Goal: Register for event/course: Sign up to attend an event or enroll in a course

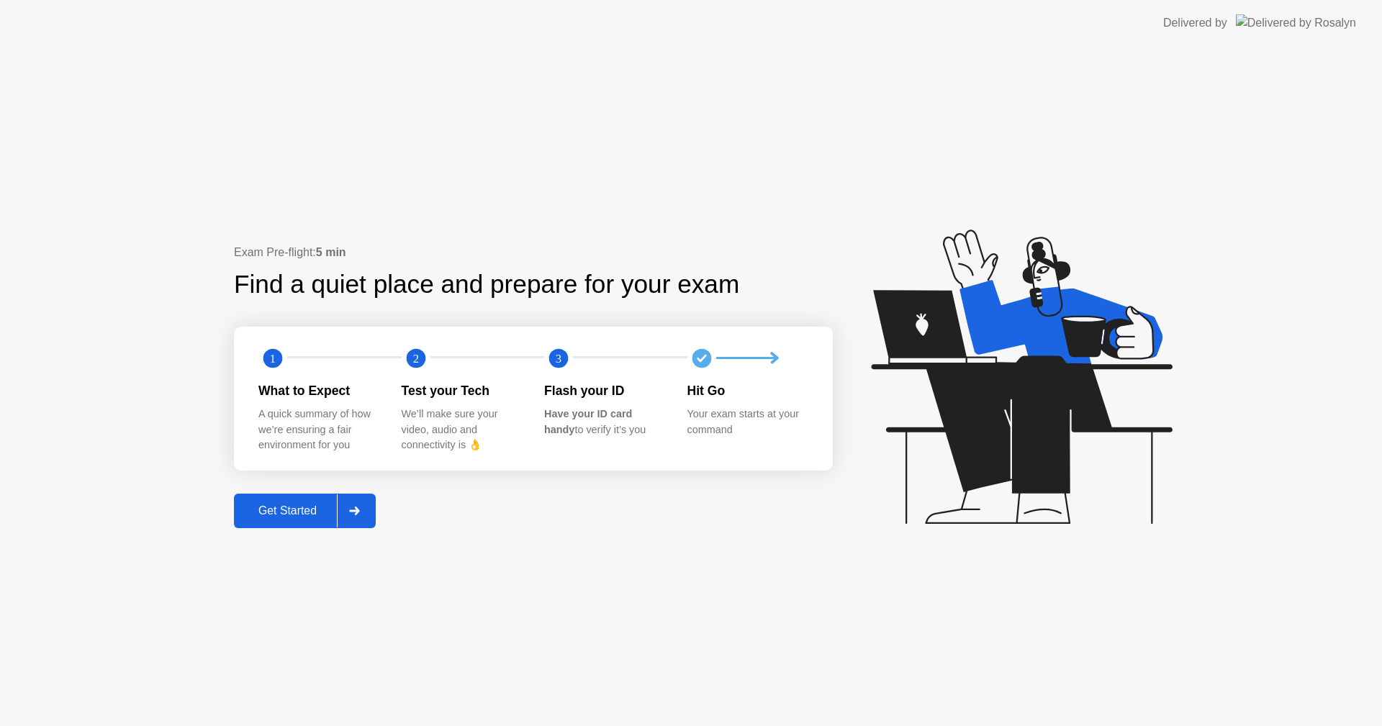
click at [343, 502] on div at bounding box center [354, 510] width 35 height 33
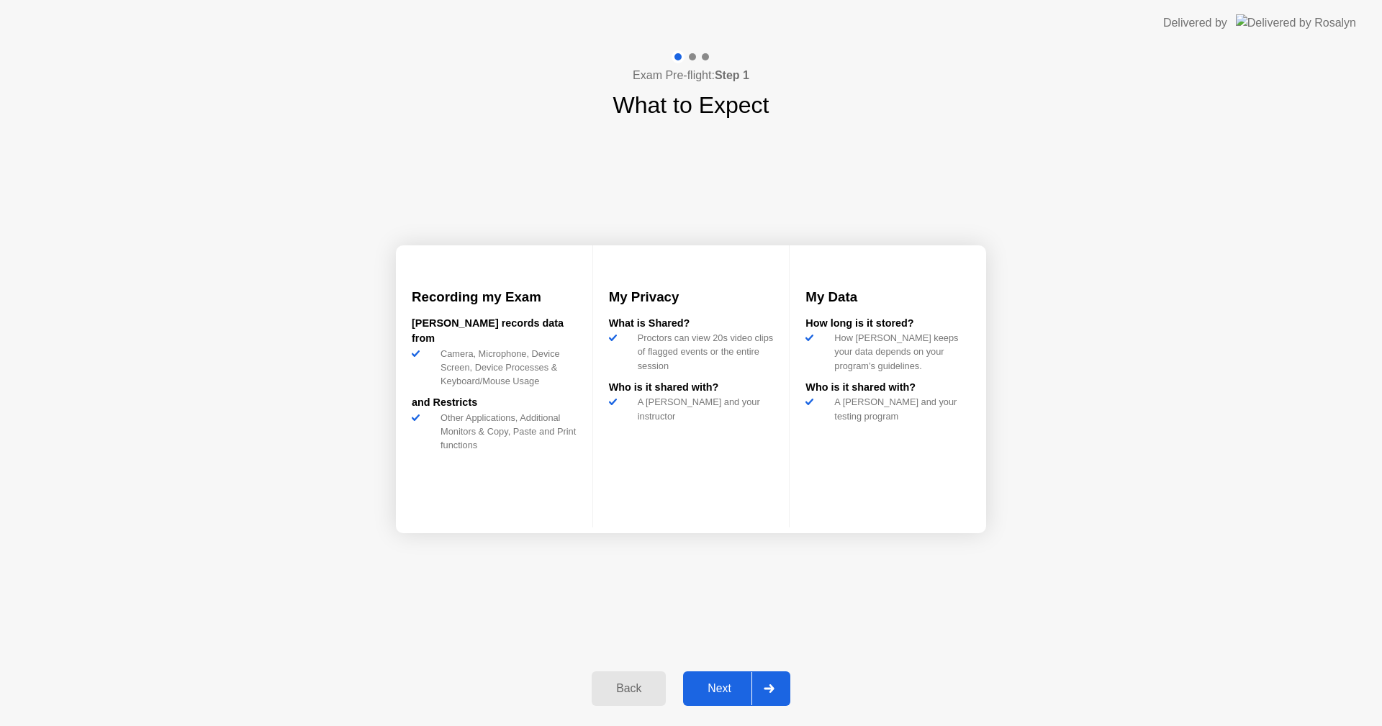
click at [727, 687] on div "Next" at bounding box center [719, 688] width 64 height 13
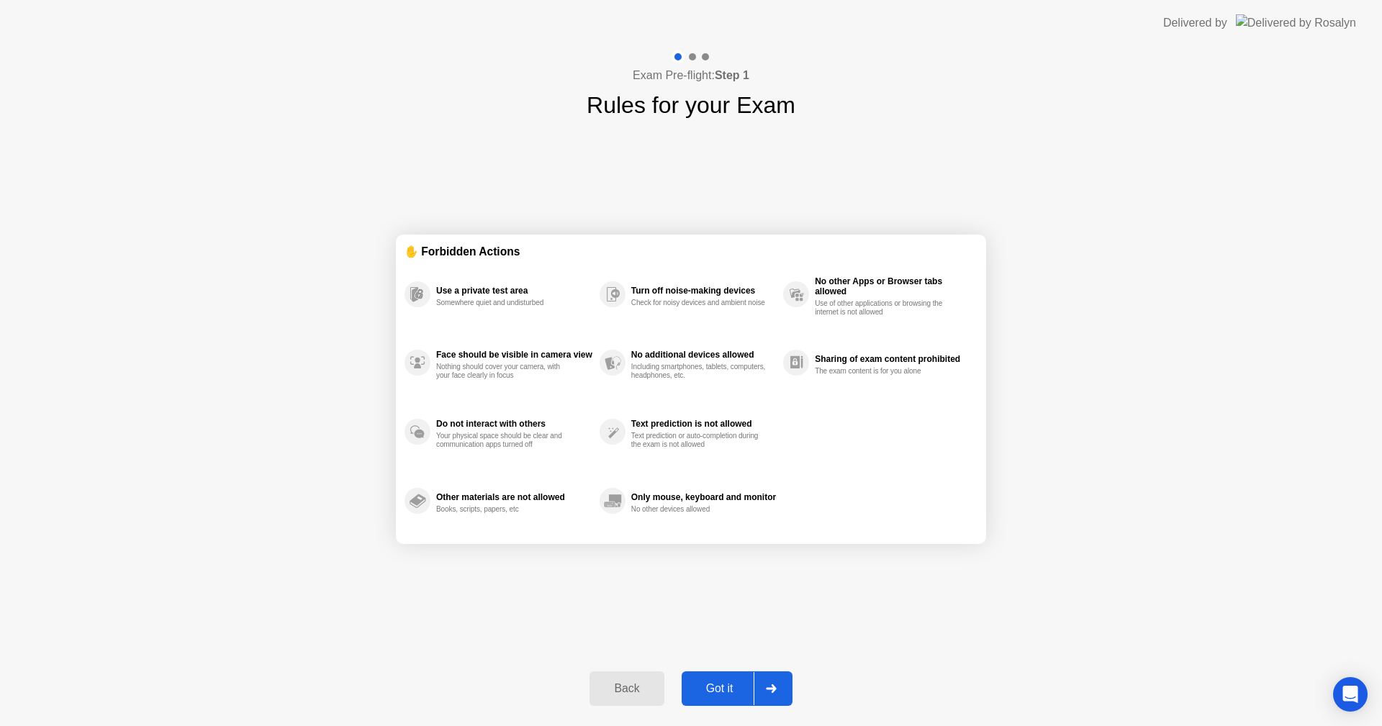
click at [730, 695] on div "Got it" at bounding box center [720, 688] width 68 height 13
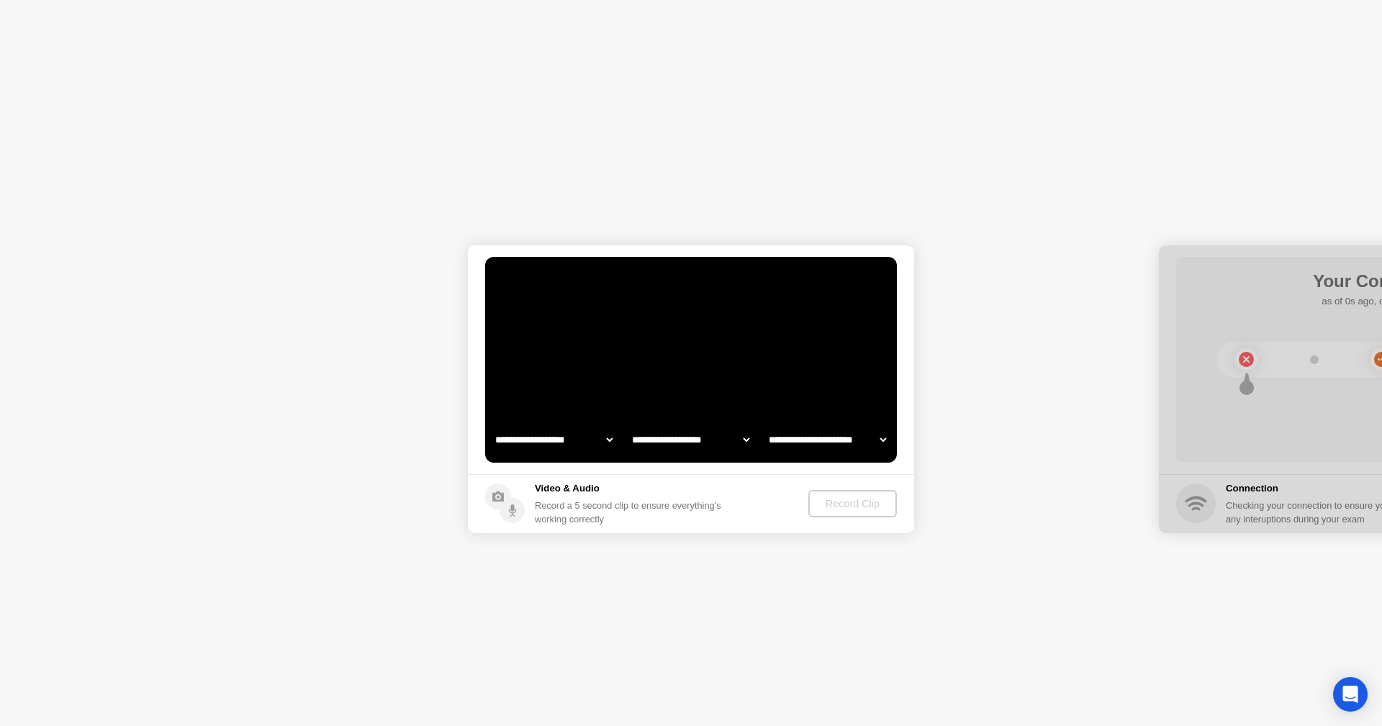
select select "**********"
select select "*******"
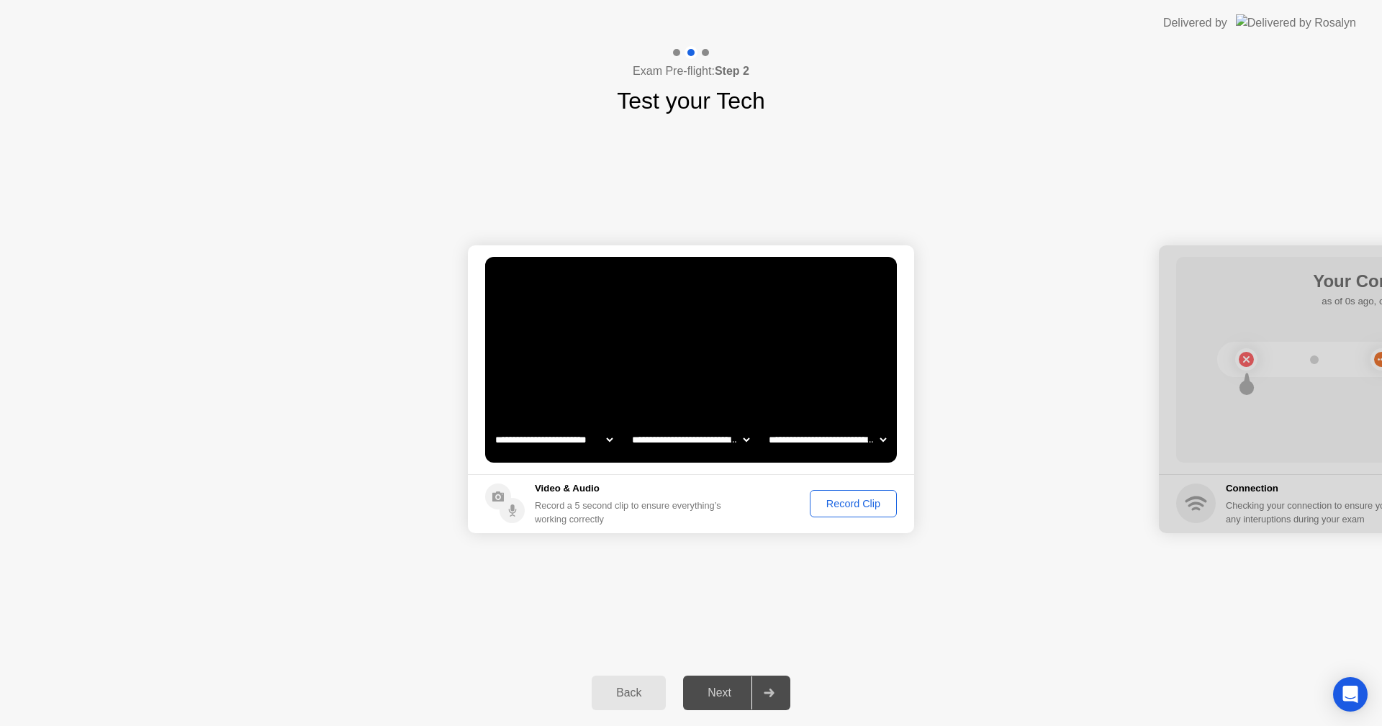
click at [828, 500] on div "Record Clip" at bounding box center [853, 504] width 77 height 12
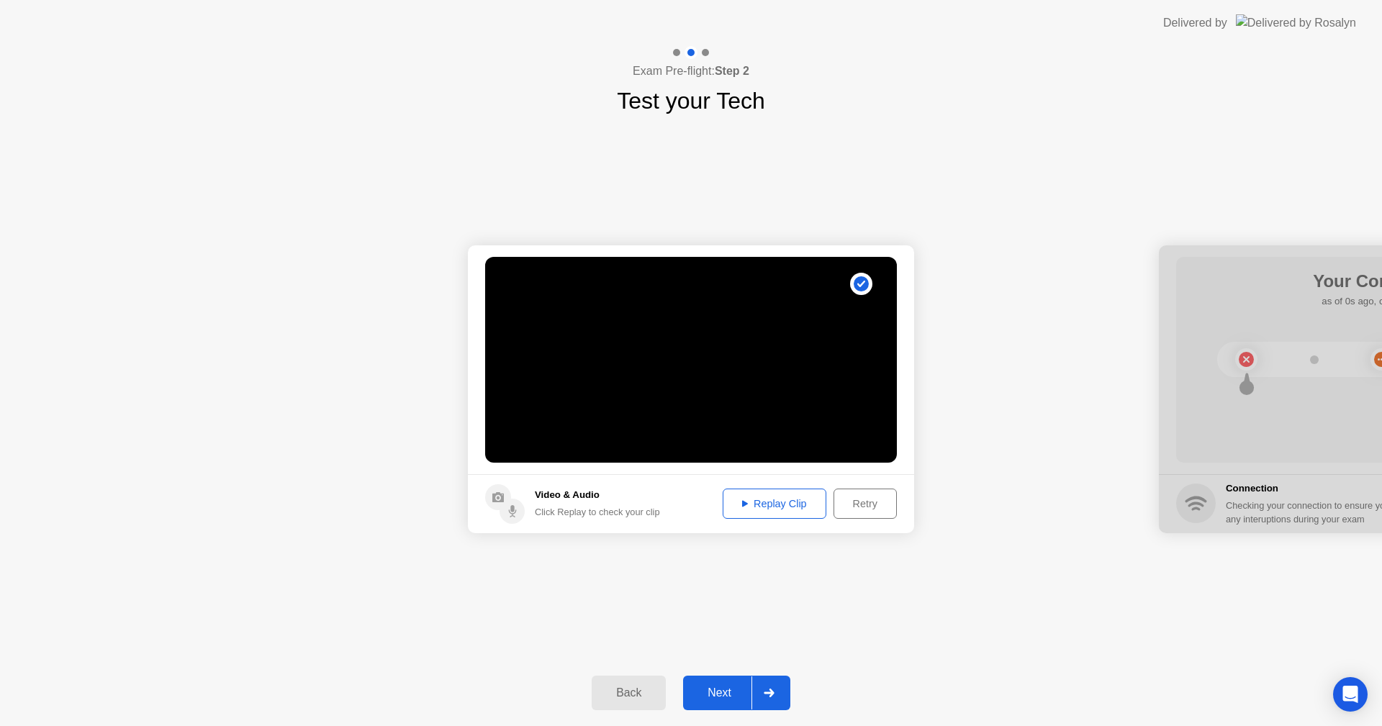
click at [728, 675] on div "Back Next" at bounding box center [691, 693] width 1382 height 66
click at [722, 696] on div "Next" at bounding box center [719, 693] width 64 height 13
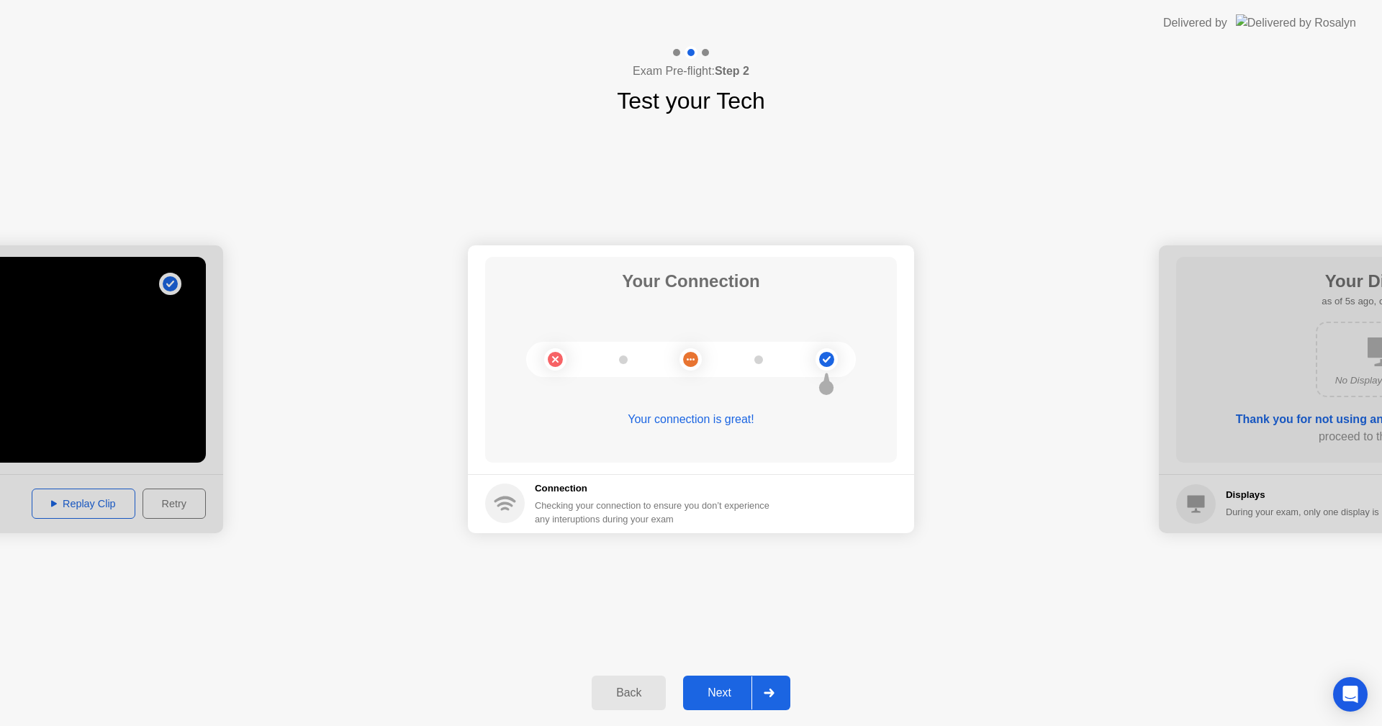
click at [728, 691] on div "Next" at bounding box center [719, 693] width 64 height 13
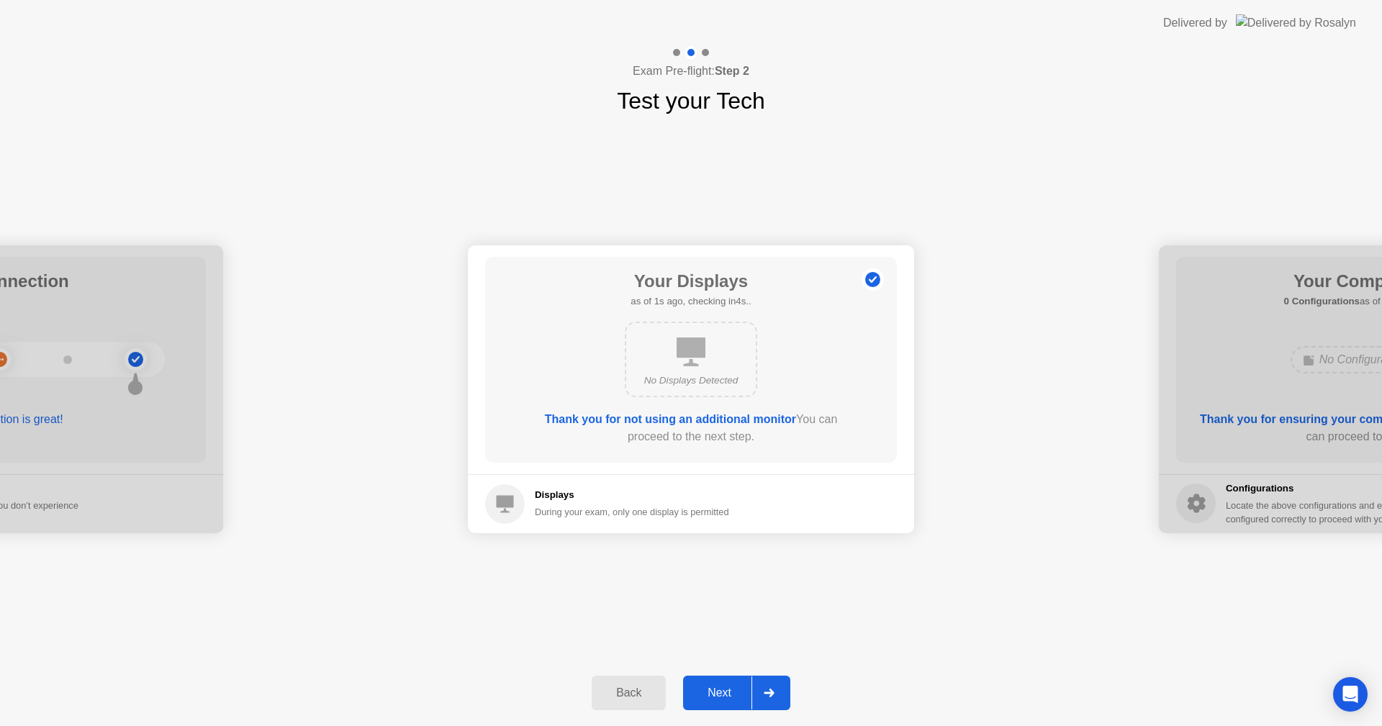
click at [728, 691] on div "Next" at bounding box center [719, 693] width 64 height 13
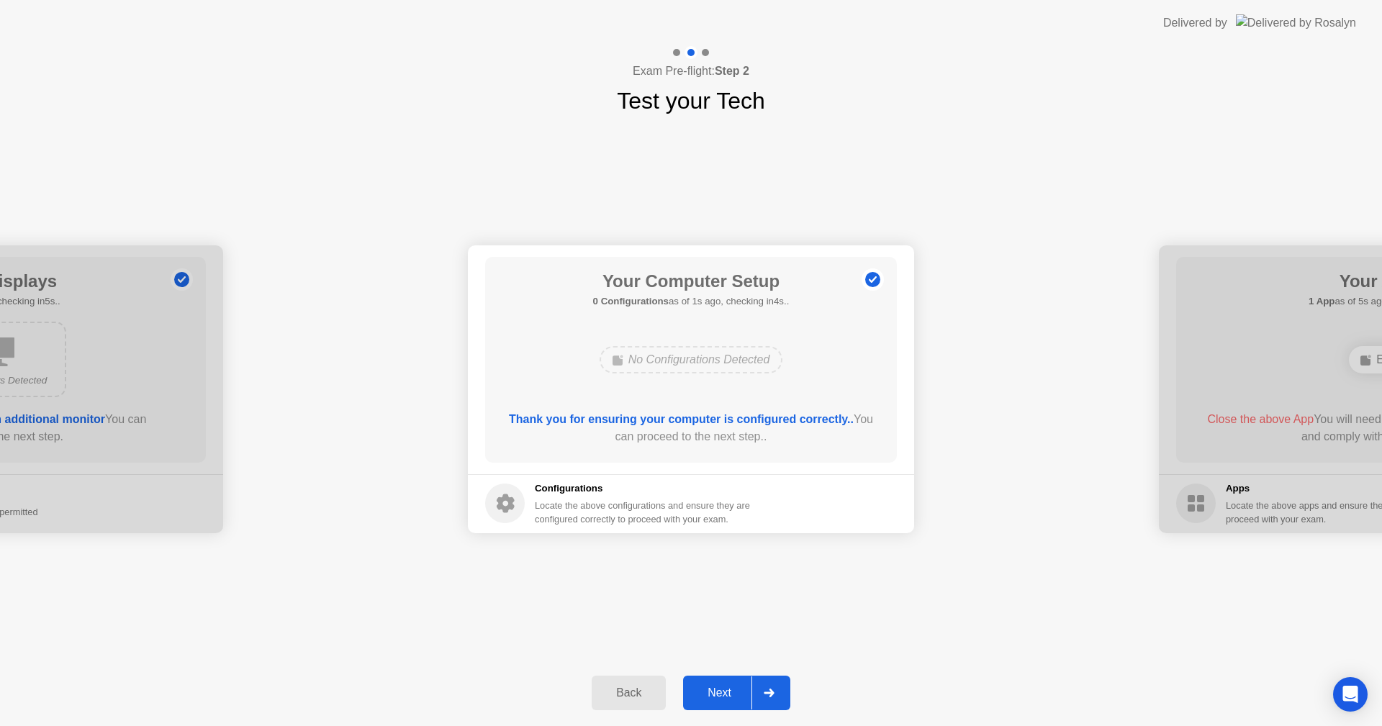
click at [728, 691] on div "Next" at bounding box center [719, 693] width 64 height 13
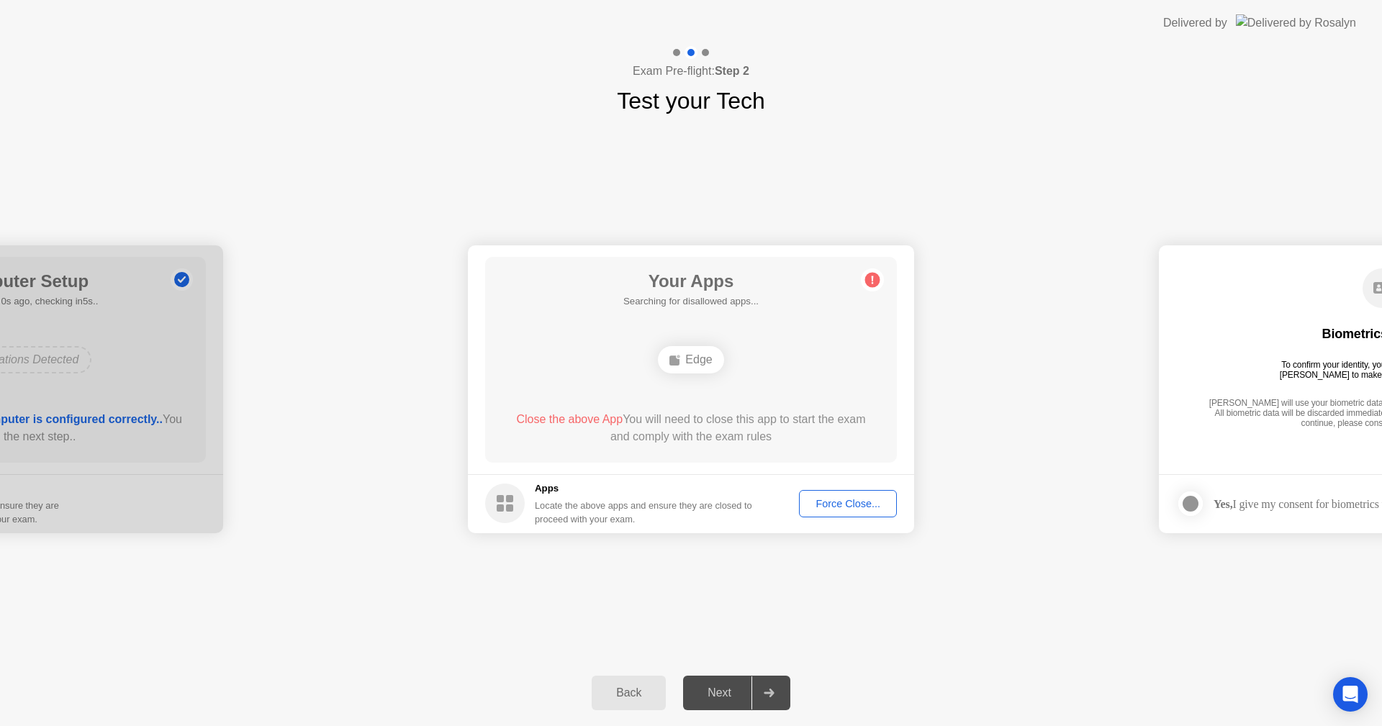
click at [836, 508] on div "Force Close..." at bounding box center [848, 504] width 88 height 12
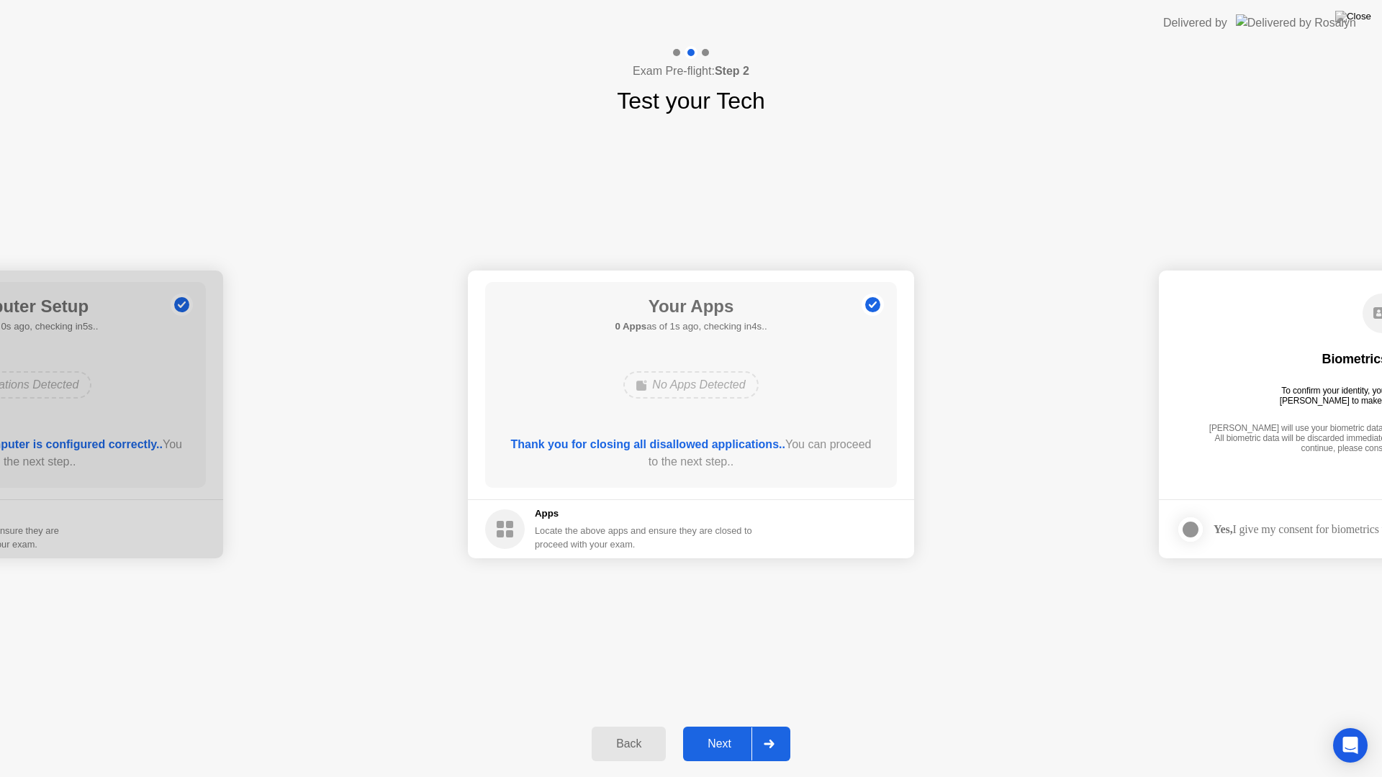
click at [721, 725] on div "Next" at bounding box center [719, 744] width 64 height 13
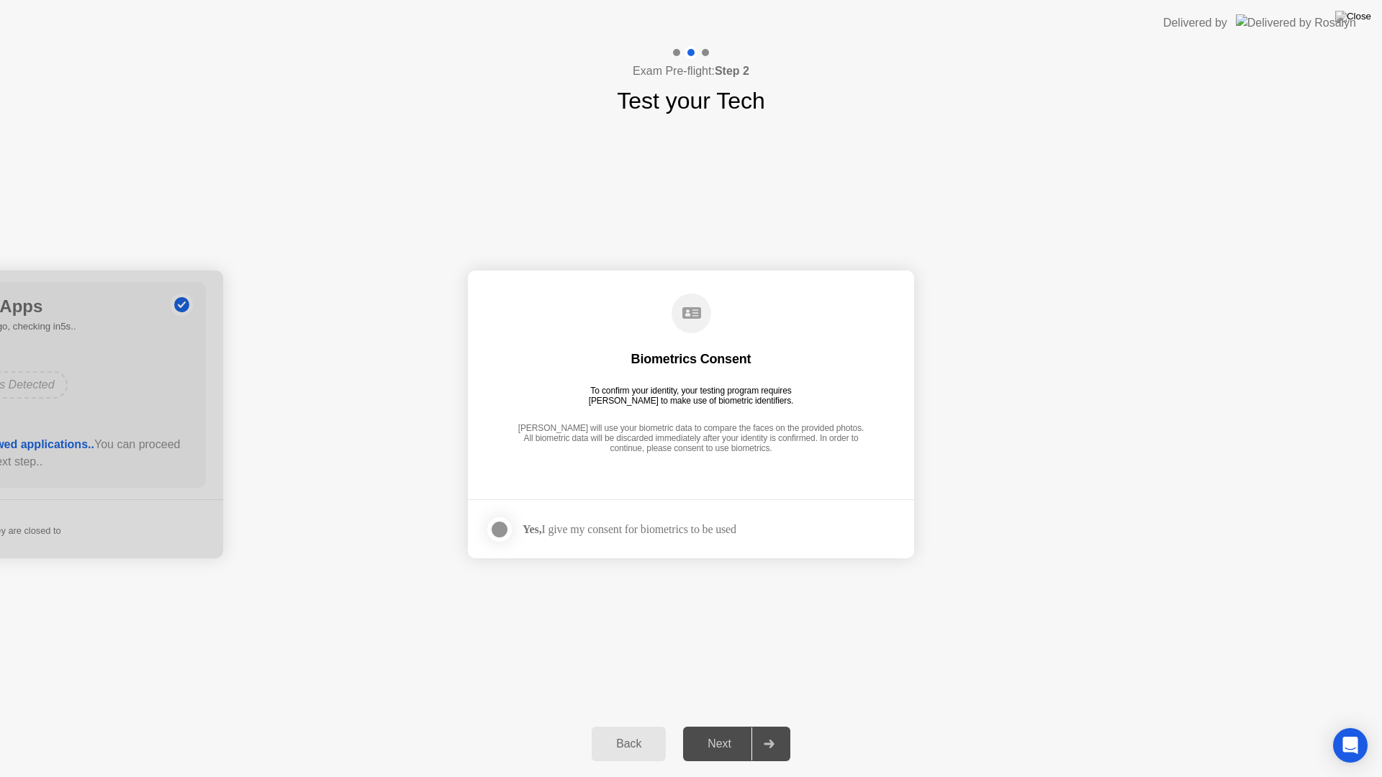
click at [581, 534] on div "Yes, I give my consent for biometrics to be used" at bounding box center [629, 529] width 214 height 14
click at [499, 538] on div at bounding box center [499, 529] width 17 height 17
click at [718, 725] on div "Next" at bounding box center [719, 744] width 64 height 13
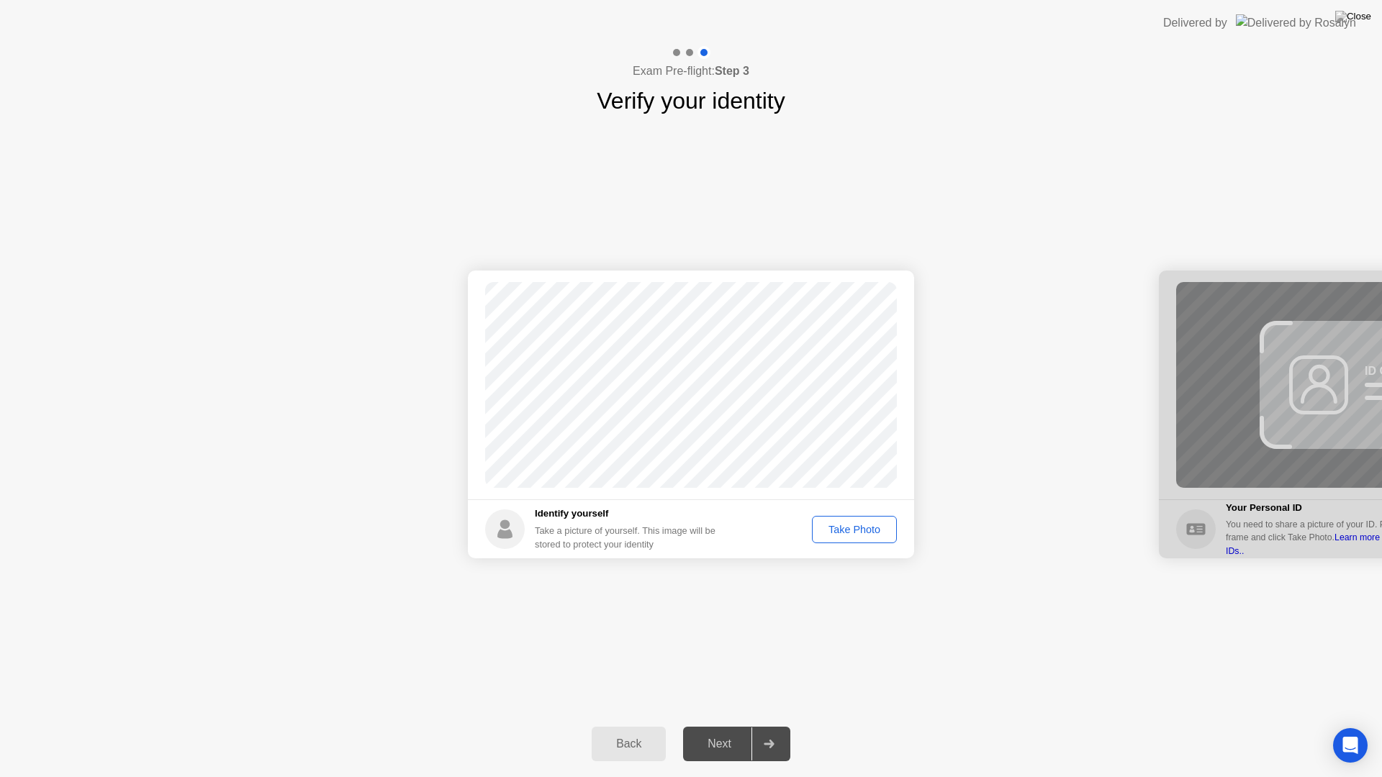
click at [857, 532] on div "Take Photo" at bounding box center [854, 530] width 75 height 12
click at [725, 725] on div "Next" at bounding box center [719, 744] width 64 height 13
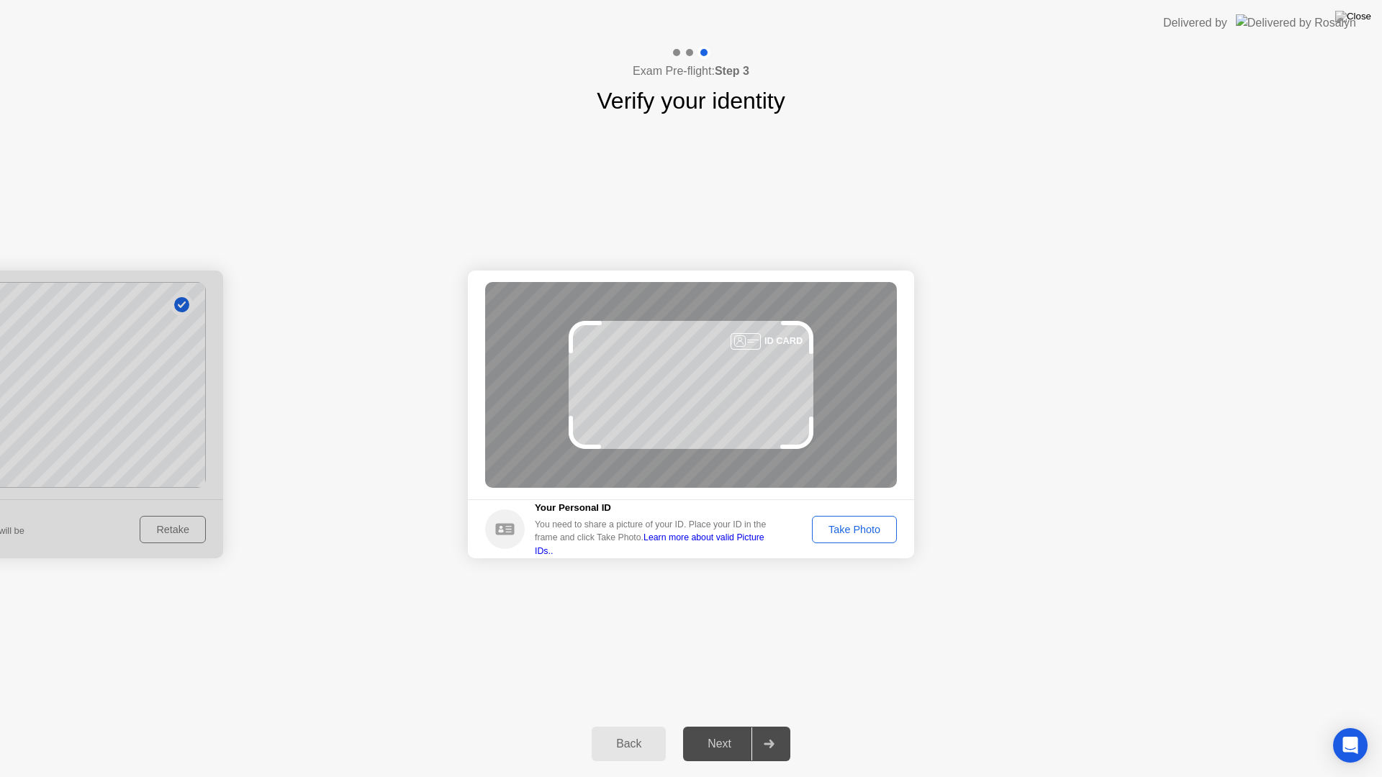
click at [852, 530] on div "Take Photo" at bounding box center [854, 530] width 75 height 12
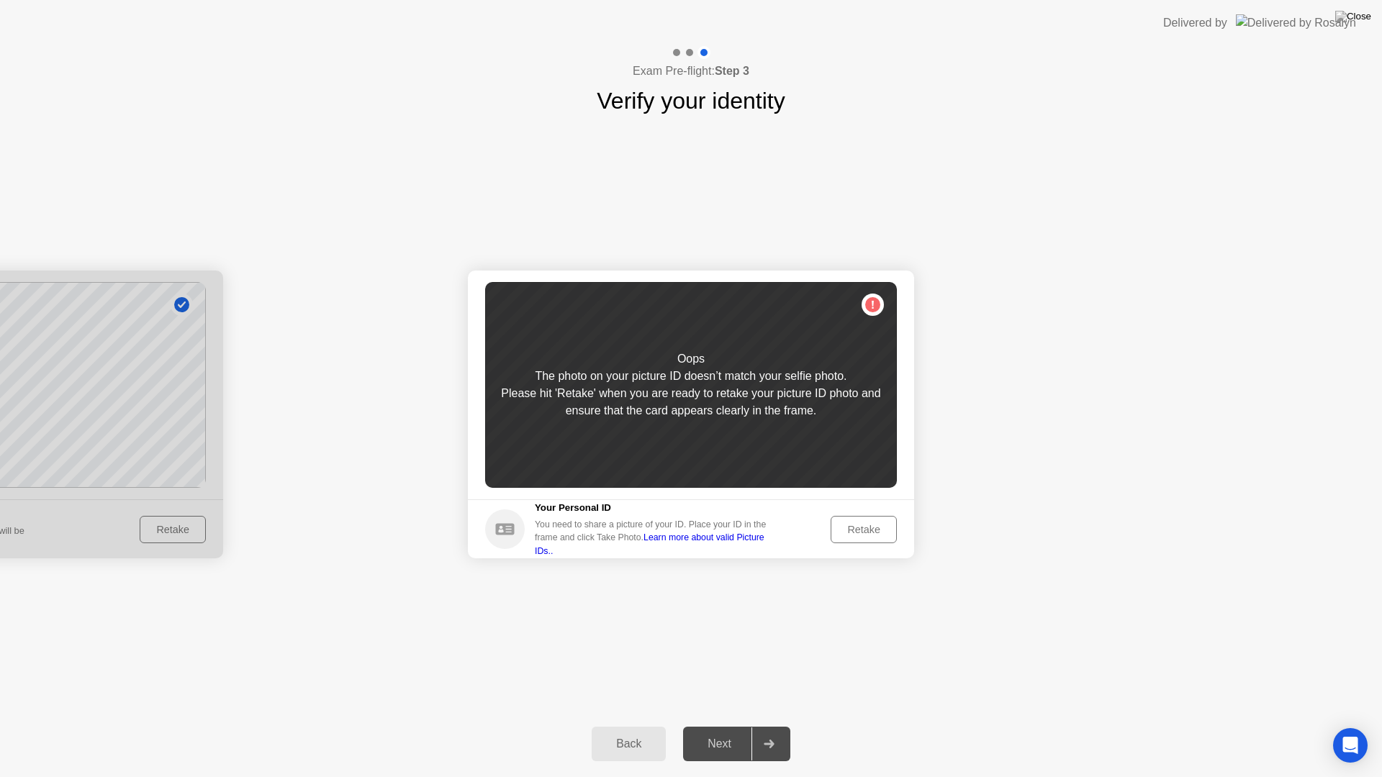
click at [852, 530] on div "Retake" at bounding box center [864, 530] width 56 height 12
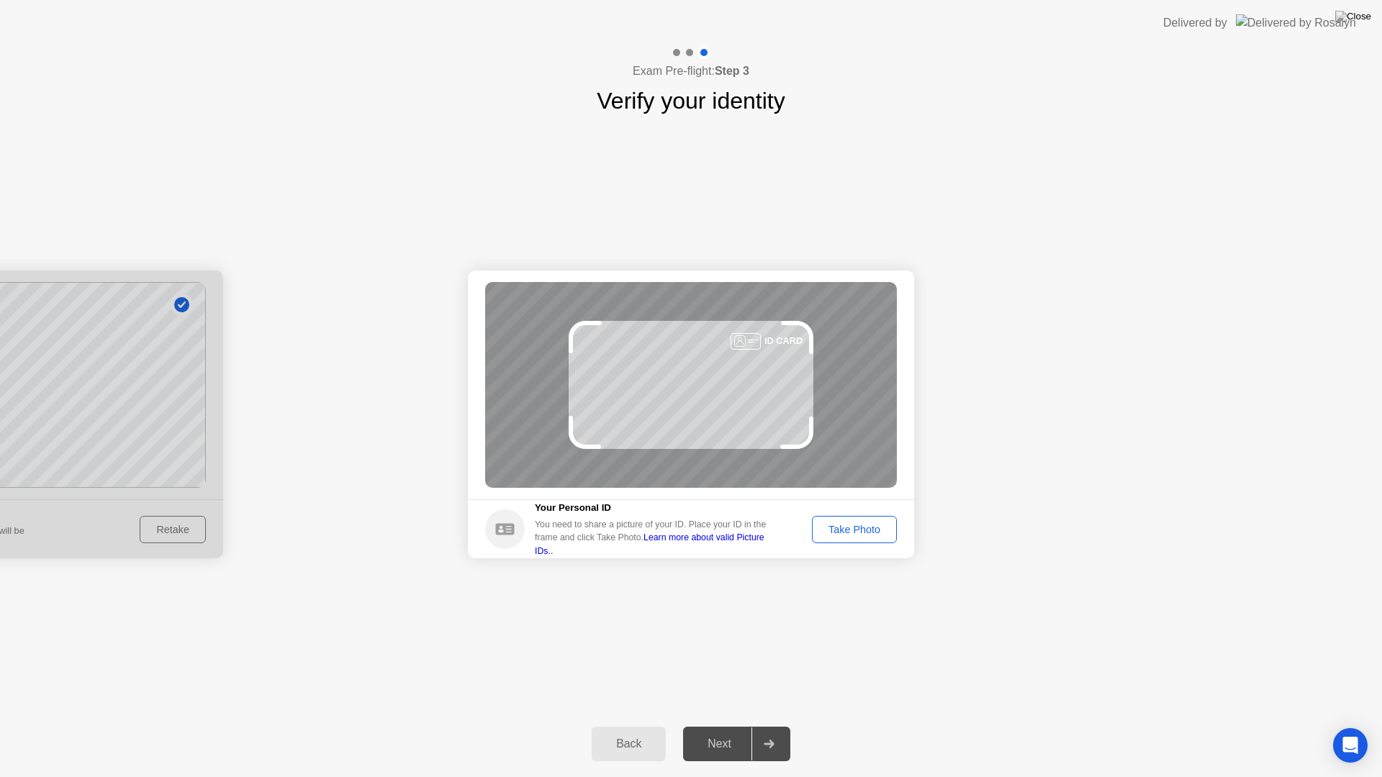
click at [852, 530] on div "Take Photo" at bounding box center [854, 530] width 75 height 12
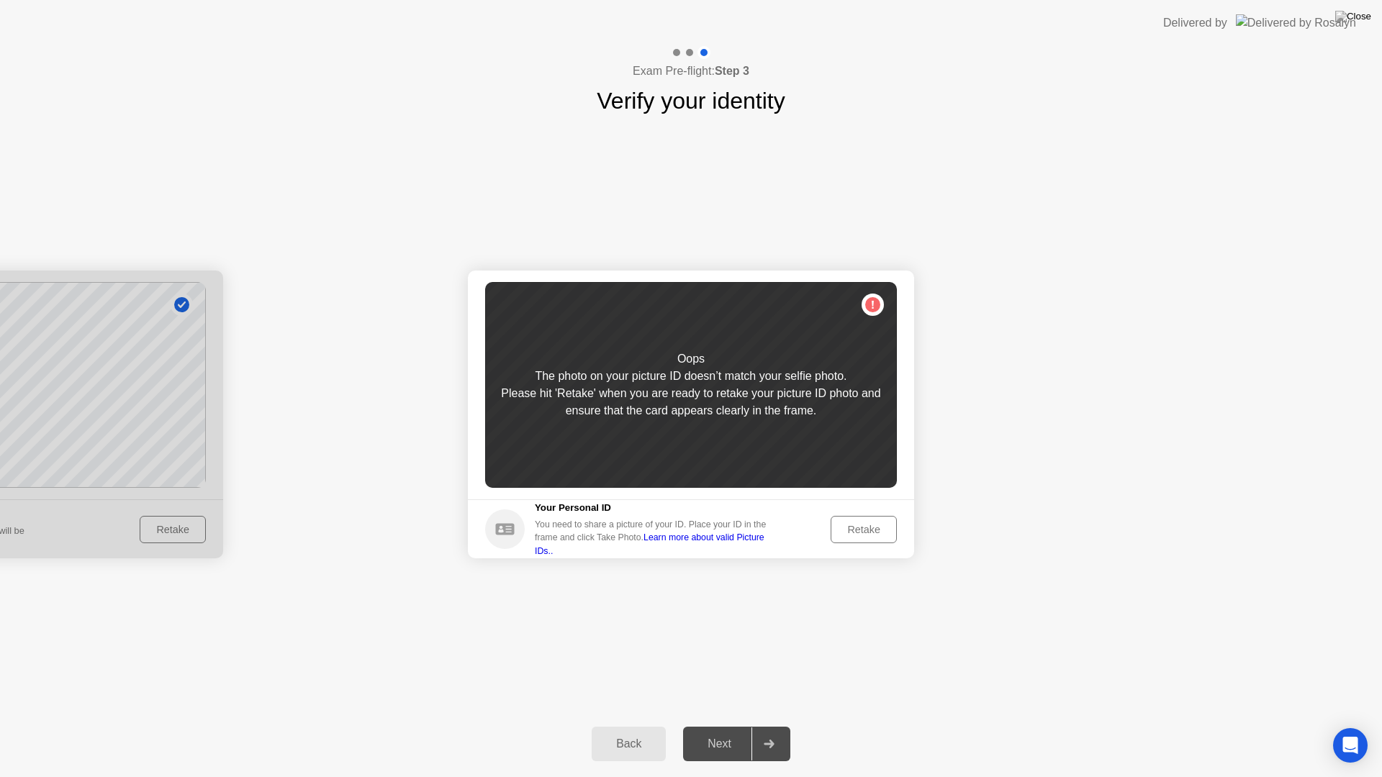
click at [852, 530] on div "Retake" at bounding box center [864, 530] width 56 height 12
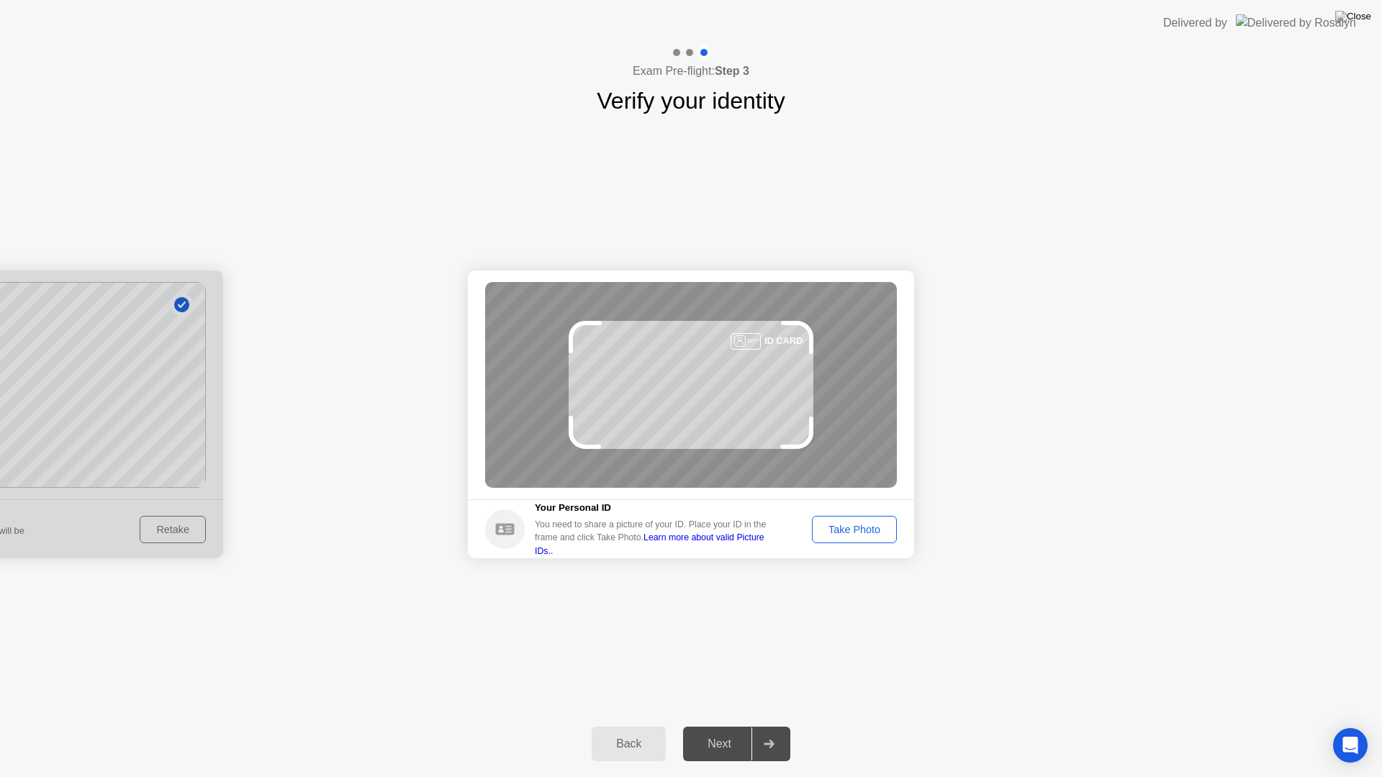
click at [655, 158] on div "Success Photo is correctly taken Identify yourself Take a picture of yourself. …" at bounding box center [691, 414] width 1382 height 593
click at [854, 524] on div "Take Photo" at bounding box center [854, 530] width 75 height 12
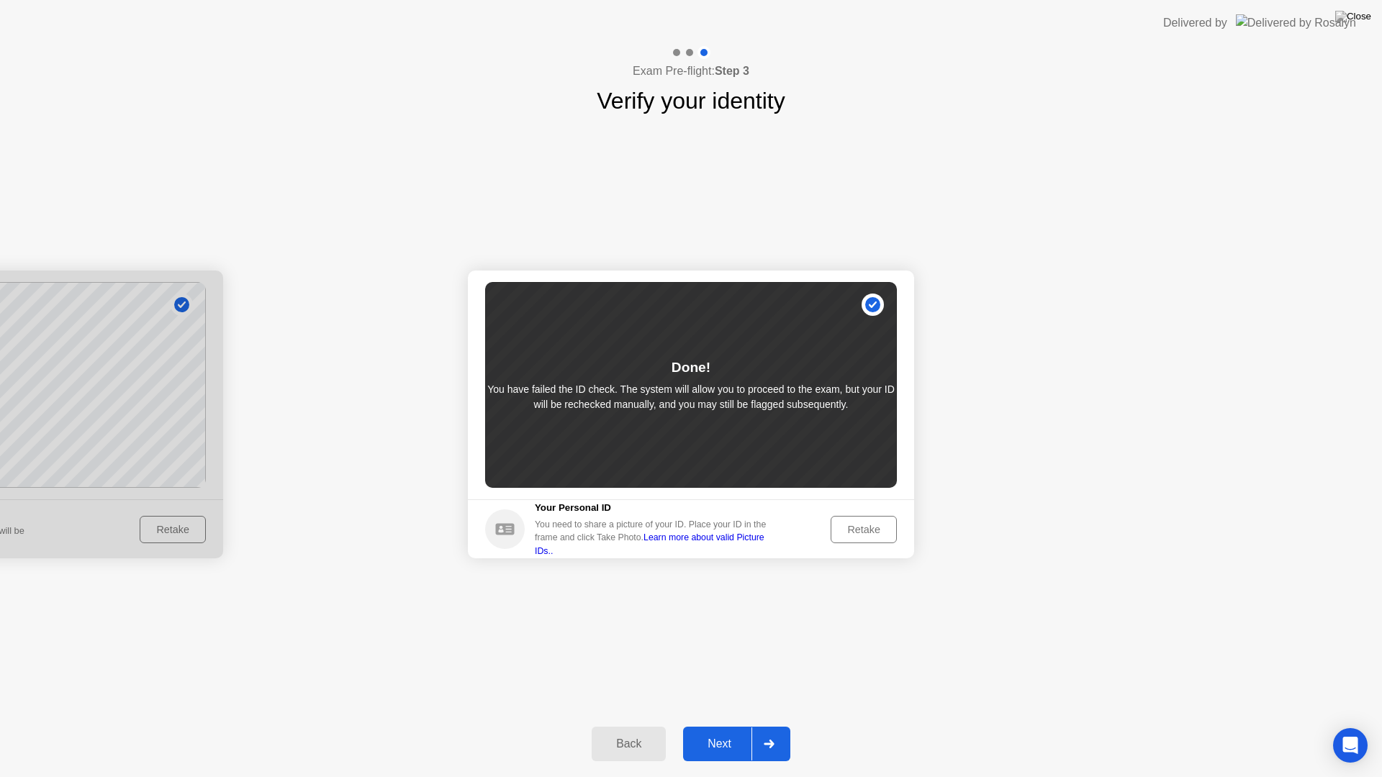
click at [725, 725] on button "Next" at bounding box center [736, 744] width 107 height 35
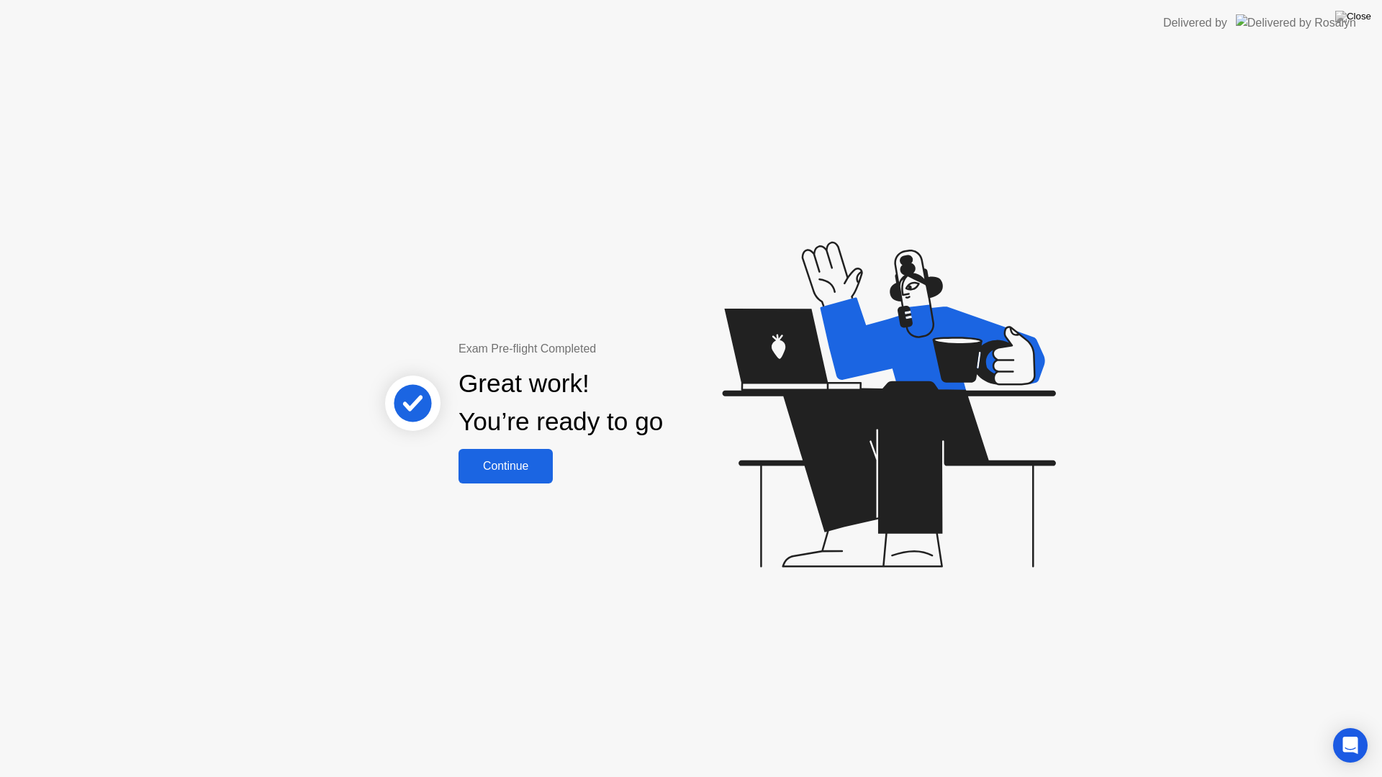
click at [530, 466] on div "Continue" at bounding box center [506, 466] width 86 height 13
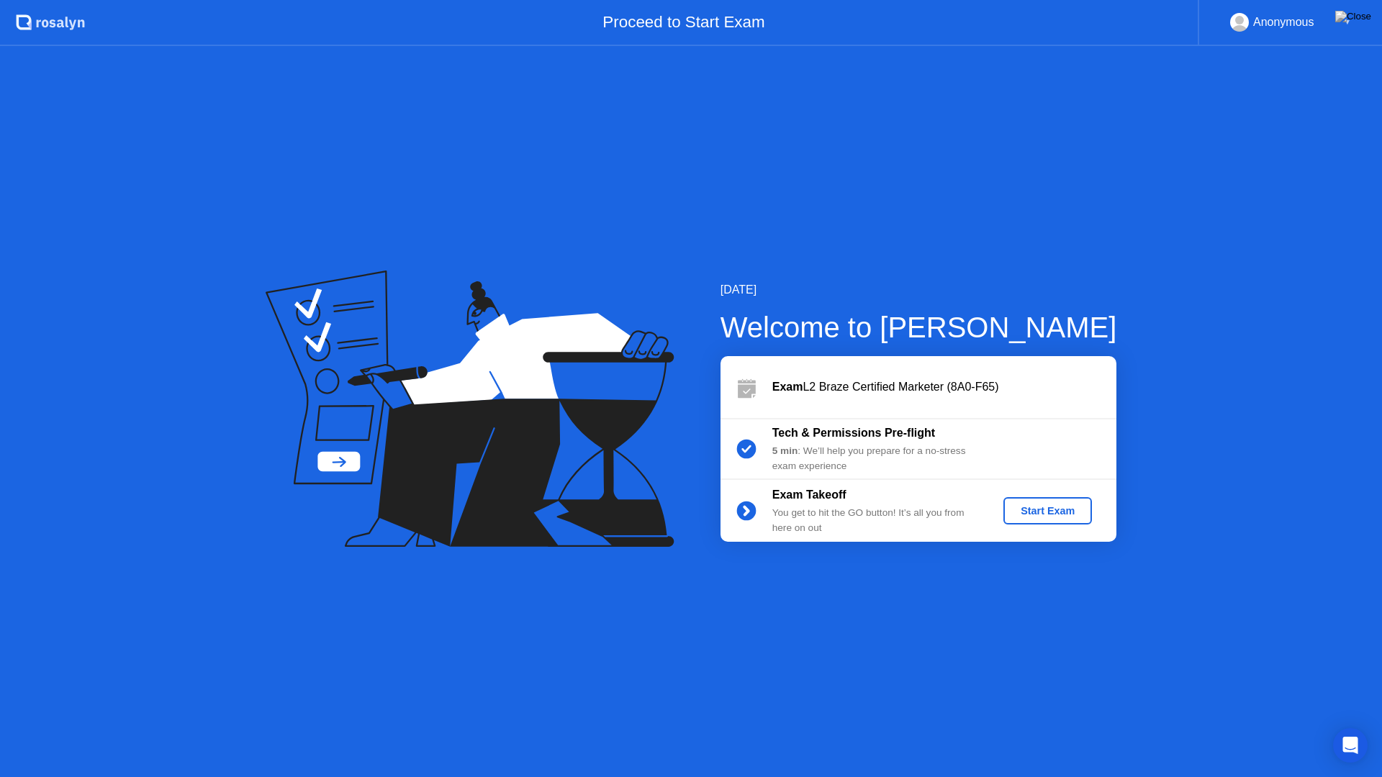
click at [1061, 505] on div "Start Exam" at bounding box center [1047, 511] width 77 height 12
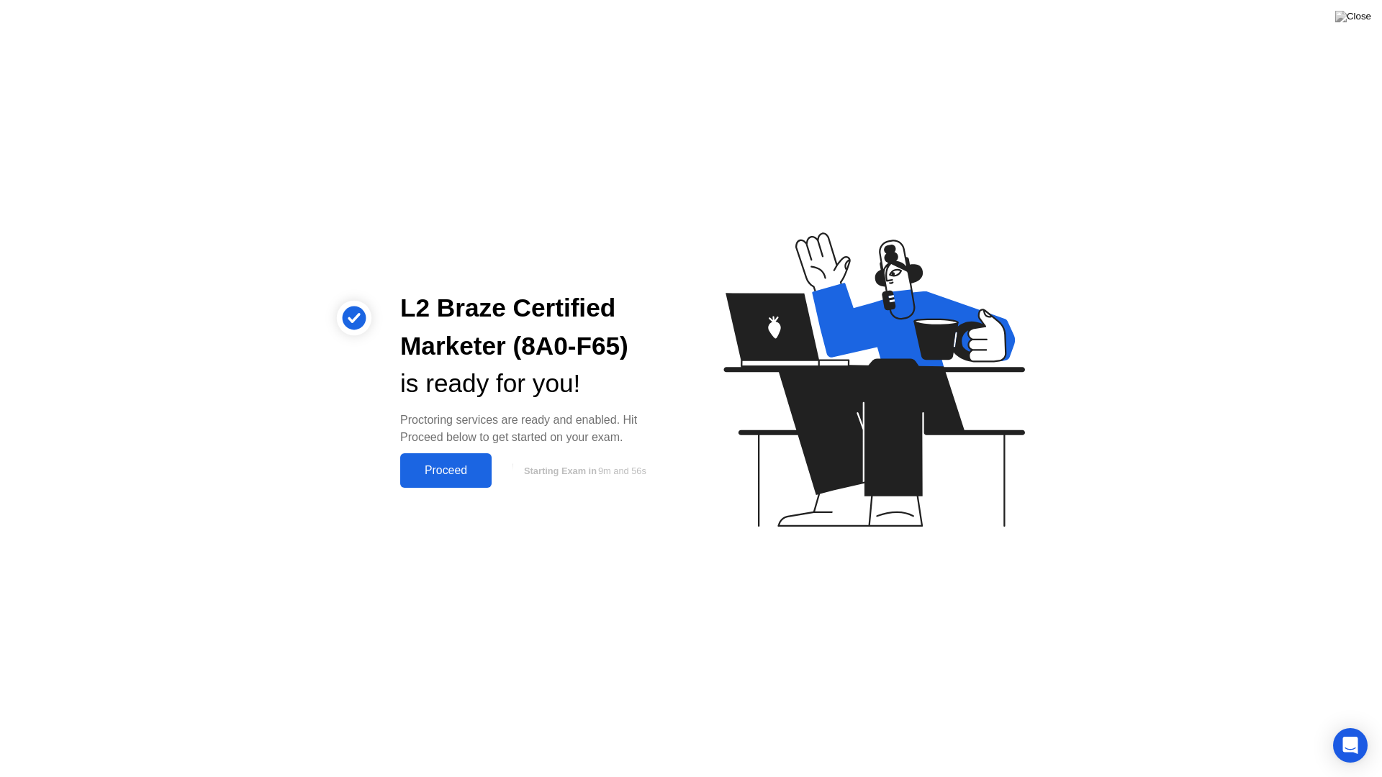
click at [476, 464] on div "Proceed" at bounding box center [445, 470] width 83 height 13
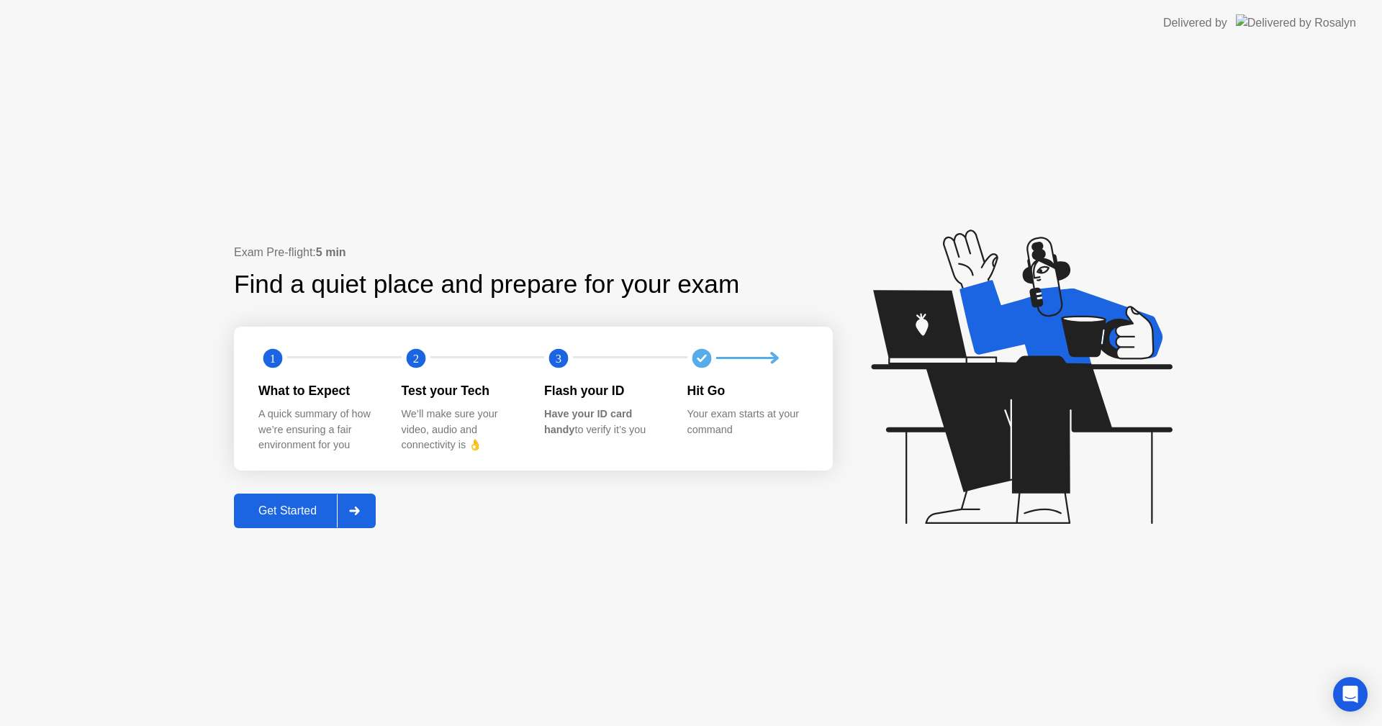
click at [306, 517] on div "Get Started" at bounding box center [287, 510] width 99 height 13
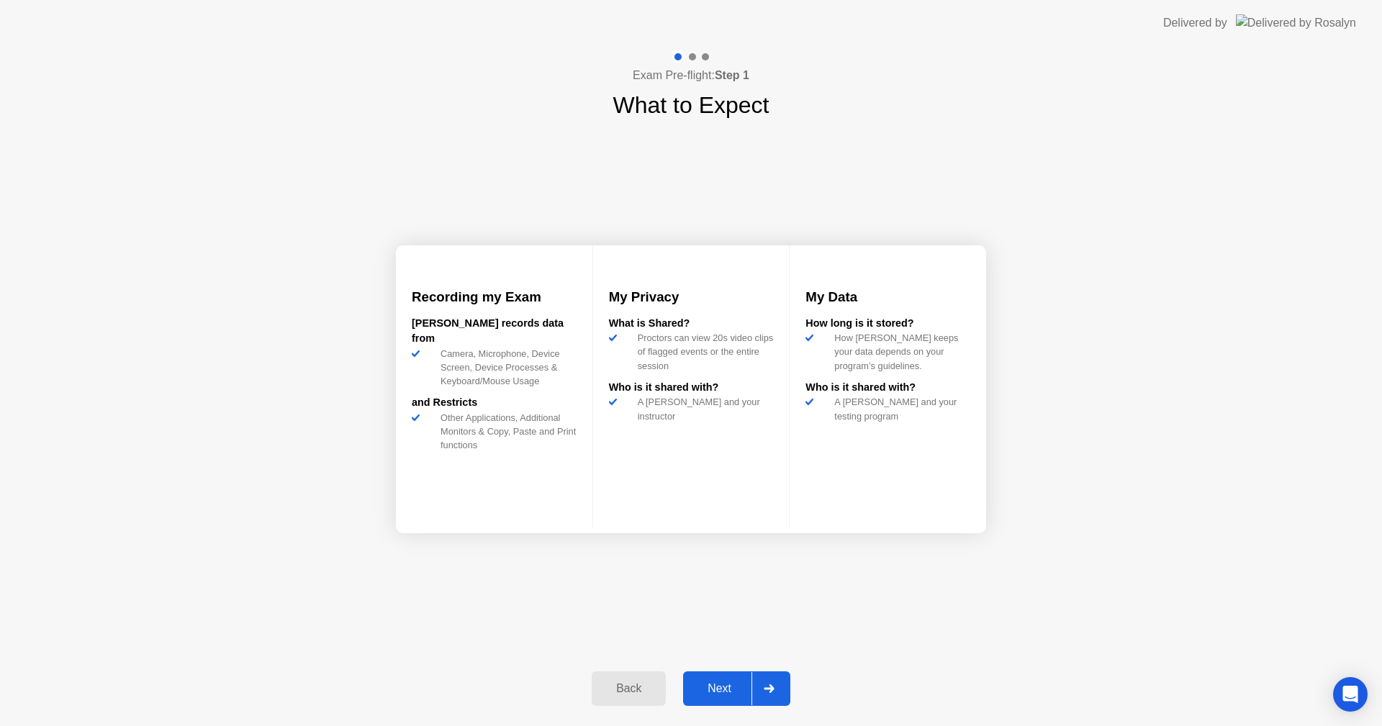
click at [719, 691] on div "Next" at bounding box center [719, 688] width 64 height 13
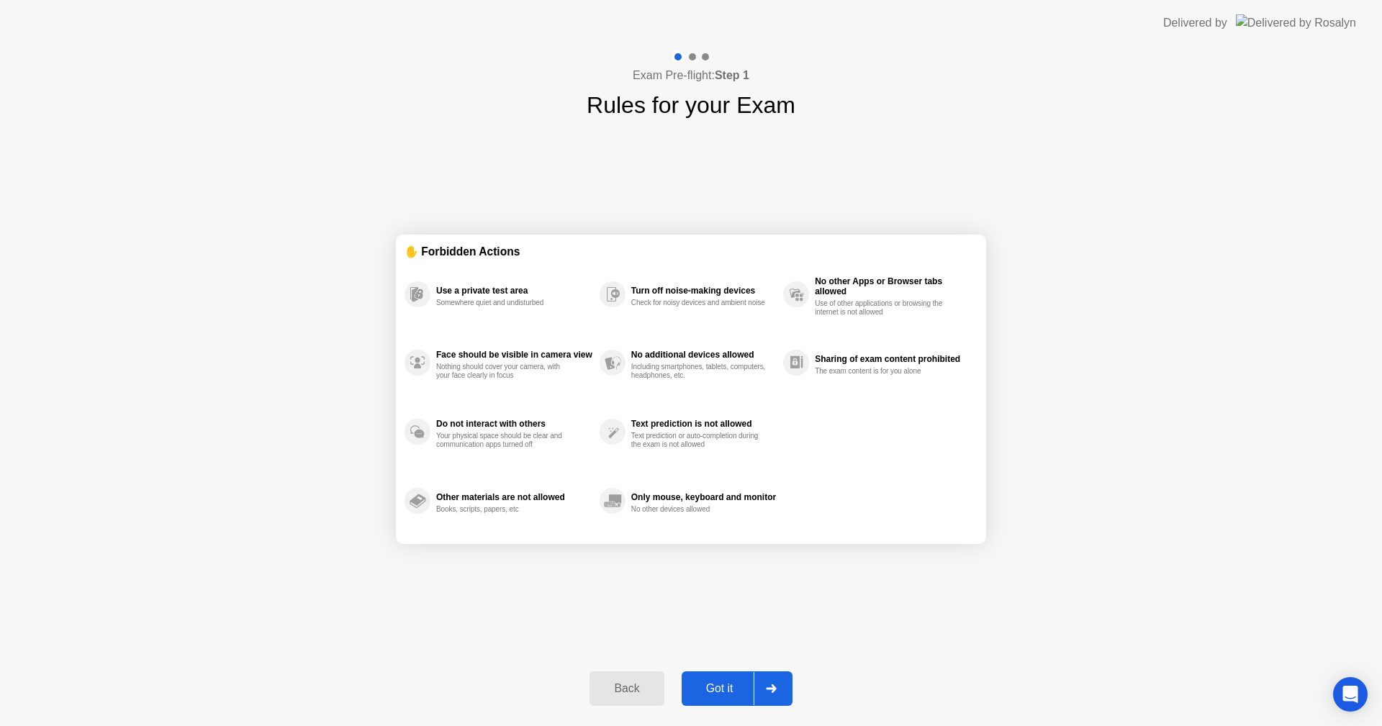
click at [717, 687] on div "Got it" at bounding box center [720, 688] width 68 height 13
select select "**********"
select select "*******"
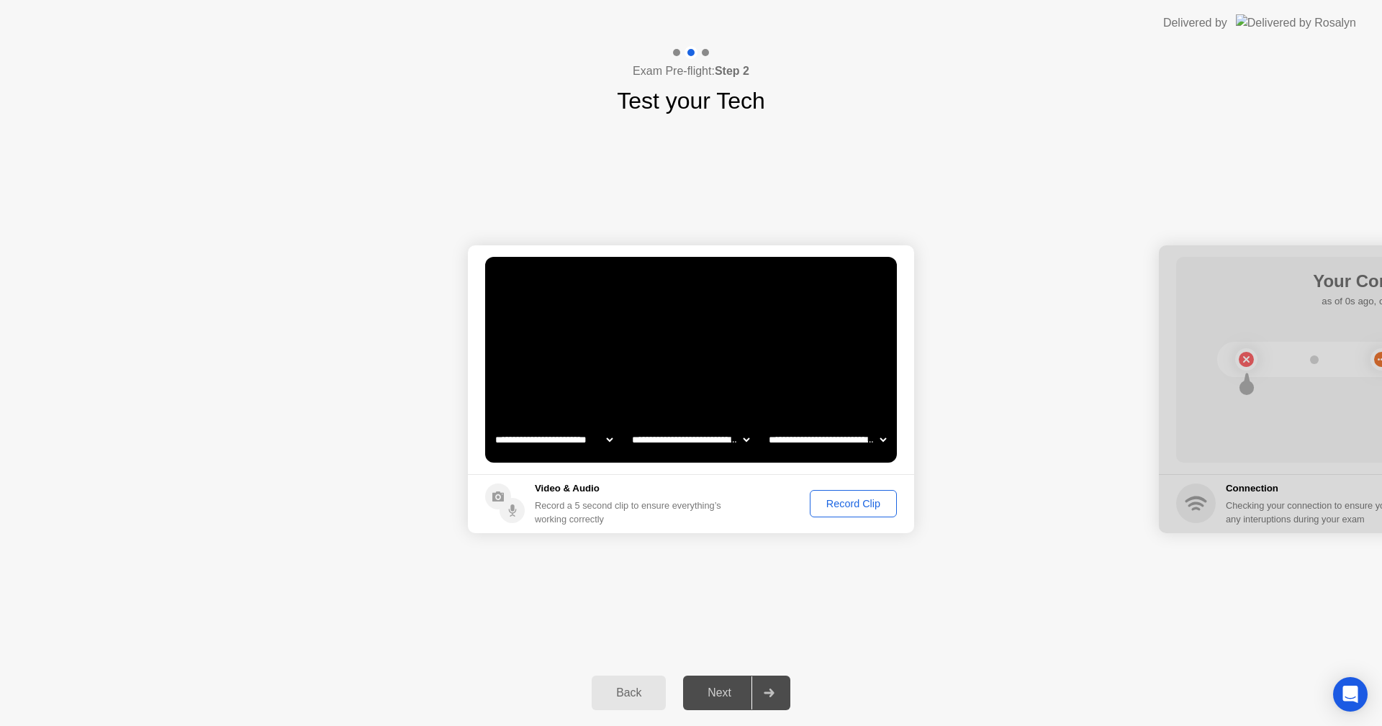
click at [859, 507] on div "Record Clip" at bounding box center [853, 504] width 77 height 12
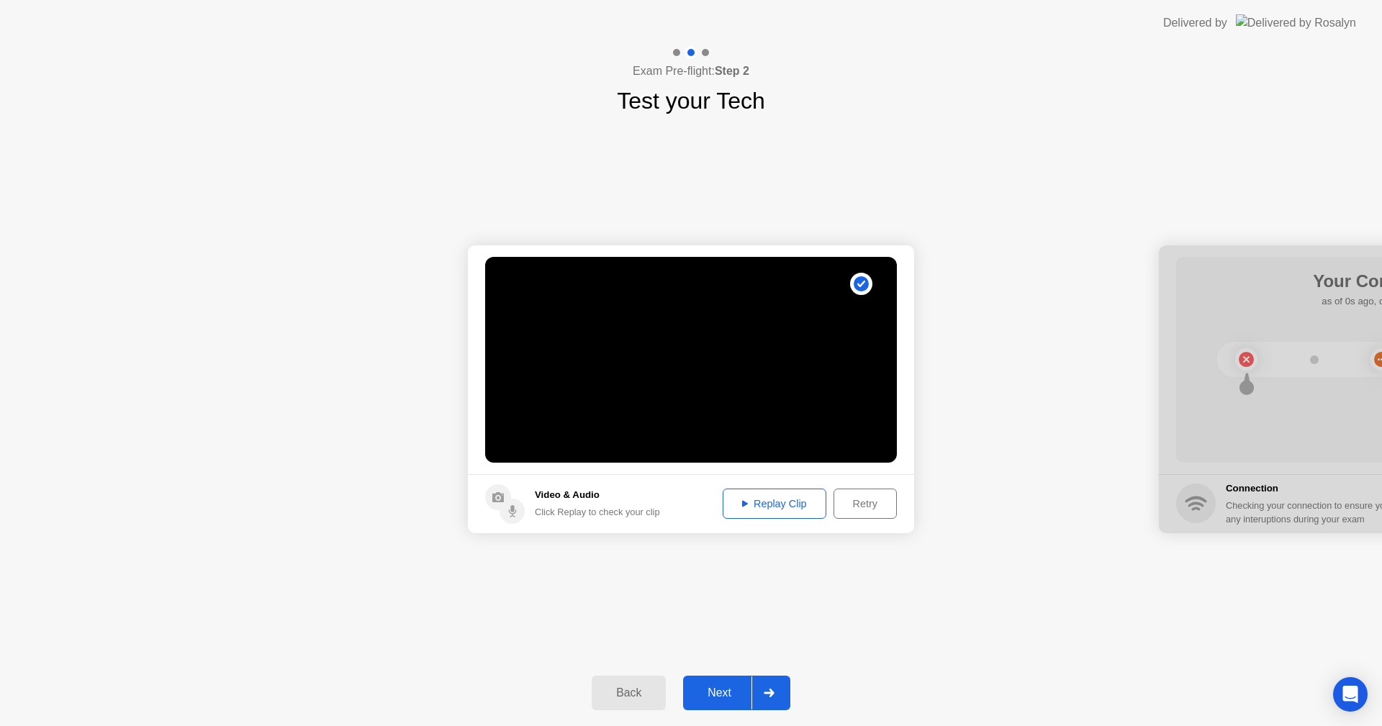
click at [733, 697] on div "Next" at bounding box center [719, 693] width 64 height 13
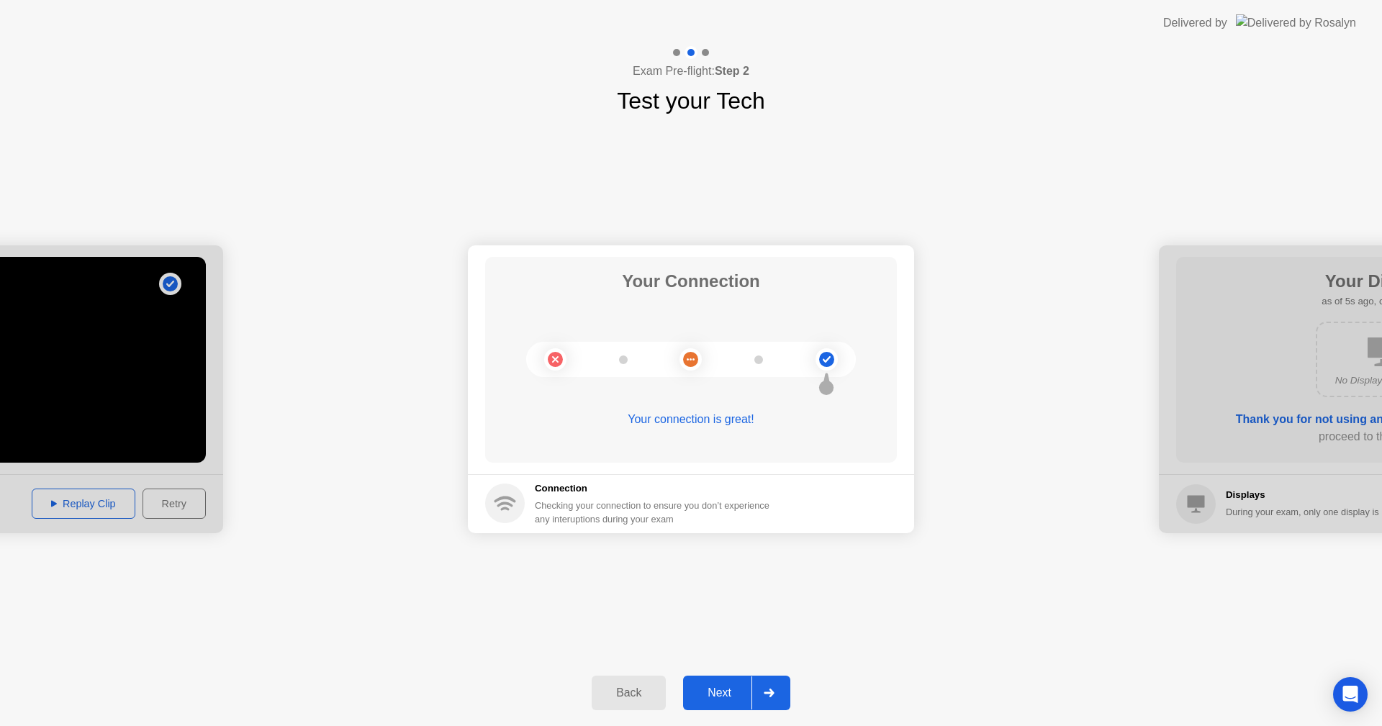
click at [720, 699] on div "Next" at bounding box center [719, 693] width 64 height 13
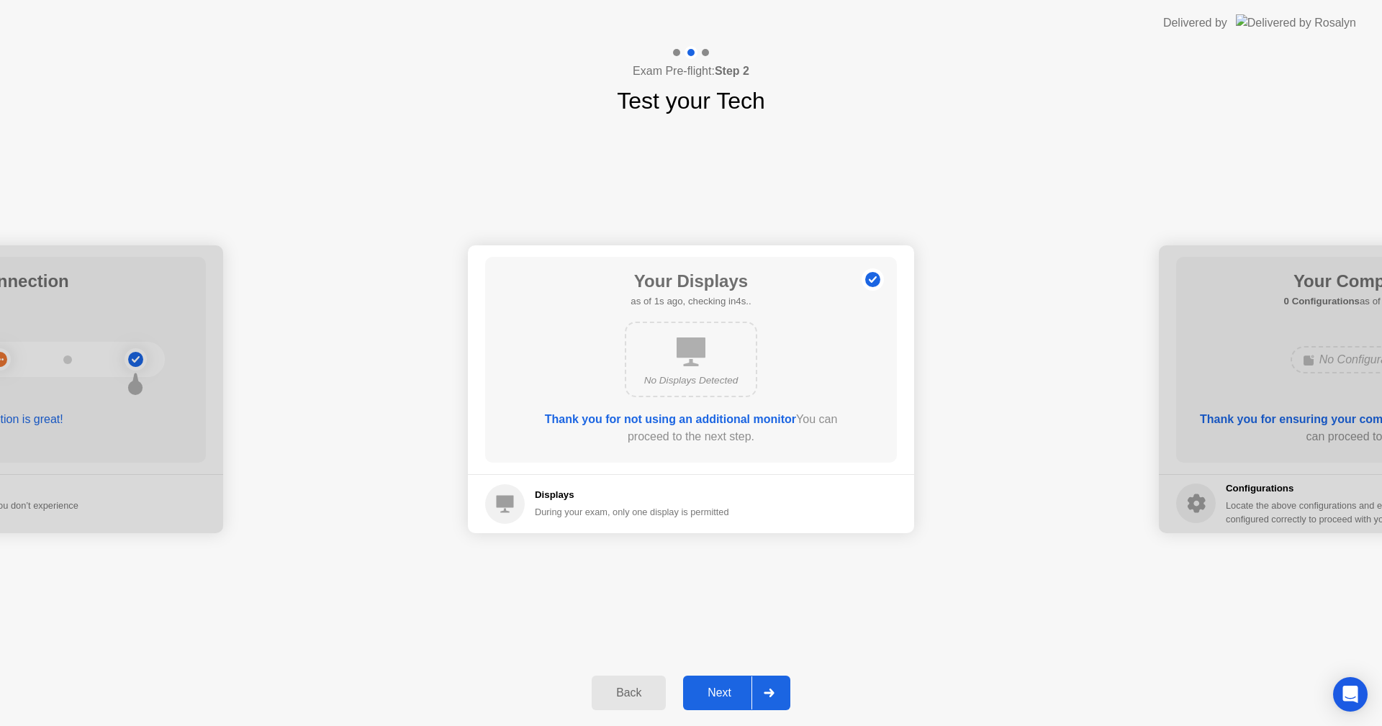
click at [720, 699] on div "Next" at bounding box center [719, 693] width 64 height 13
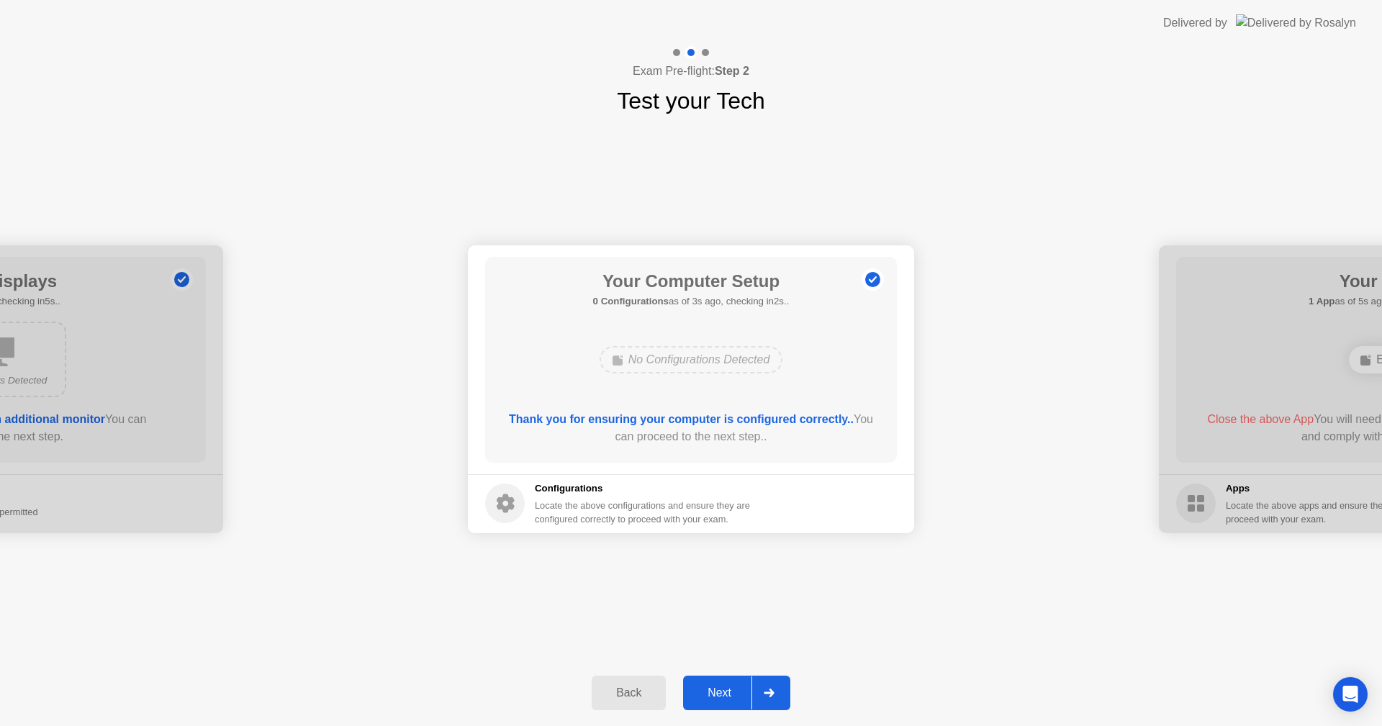
click at [720, 699] on div "Next" at bounding box center [719, 693] width 64 height 13
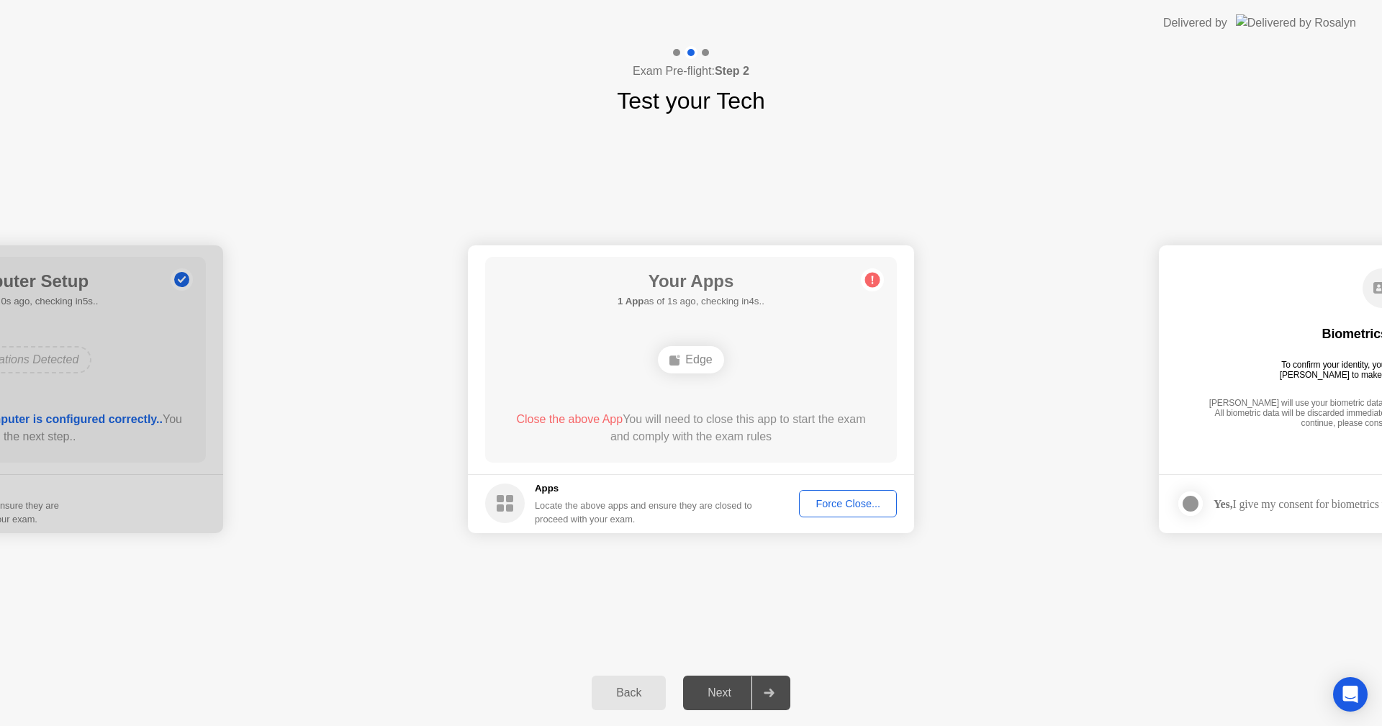
click at [843, 502] on div "Force Close..." at bounding box center [848, 504] width 88 height 12
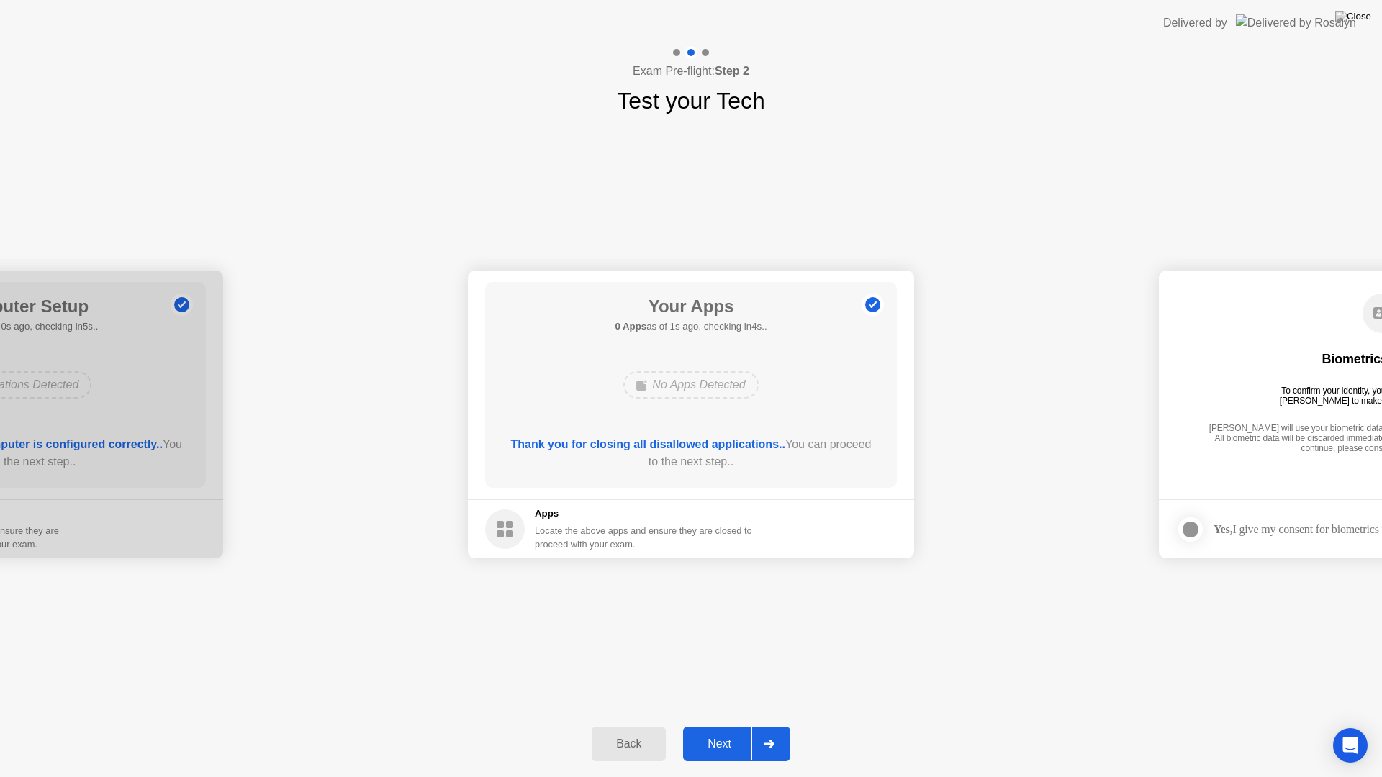
click at [723, 725] on div "Next" at bounding box center [719, 744] width 64 height 13
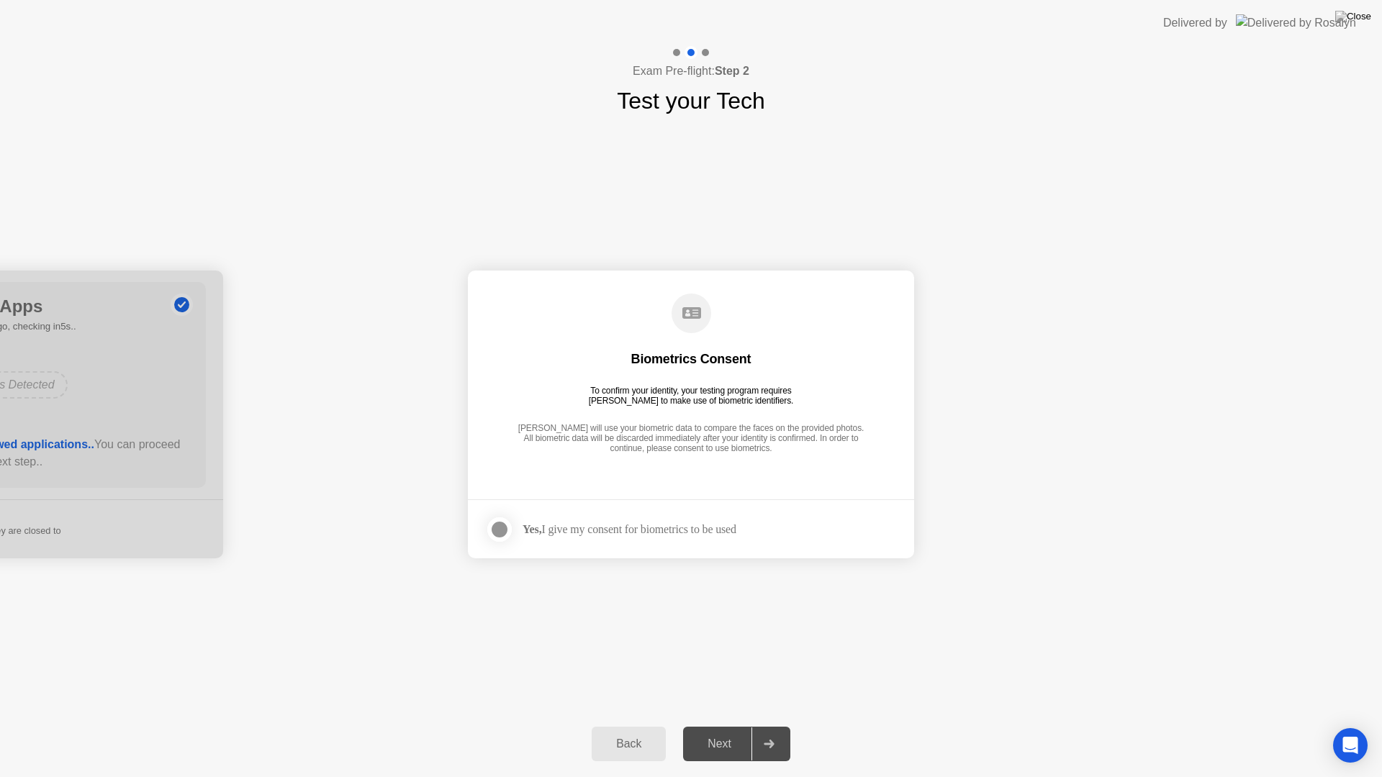
click at [502, 530] on div at bounding box center [499, 529] width 17 height 17
click at [710, 725] on button "Next" at bounding box center [736, 744] width 107 height 35
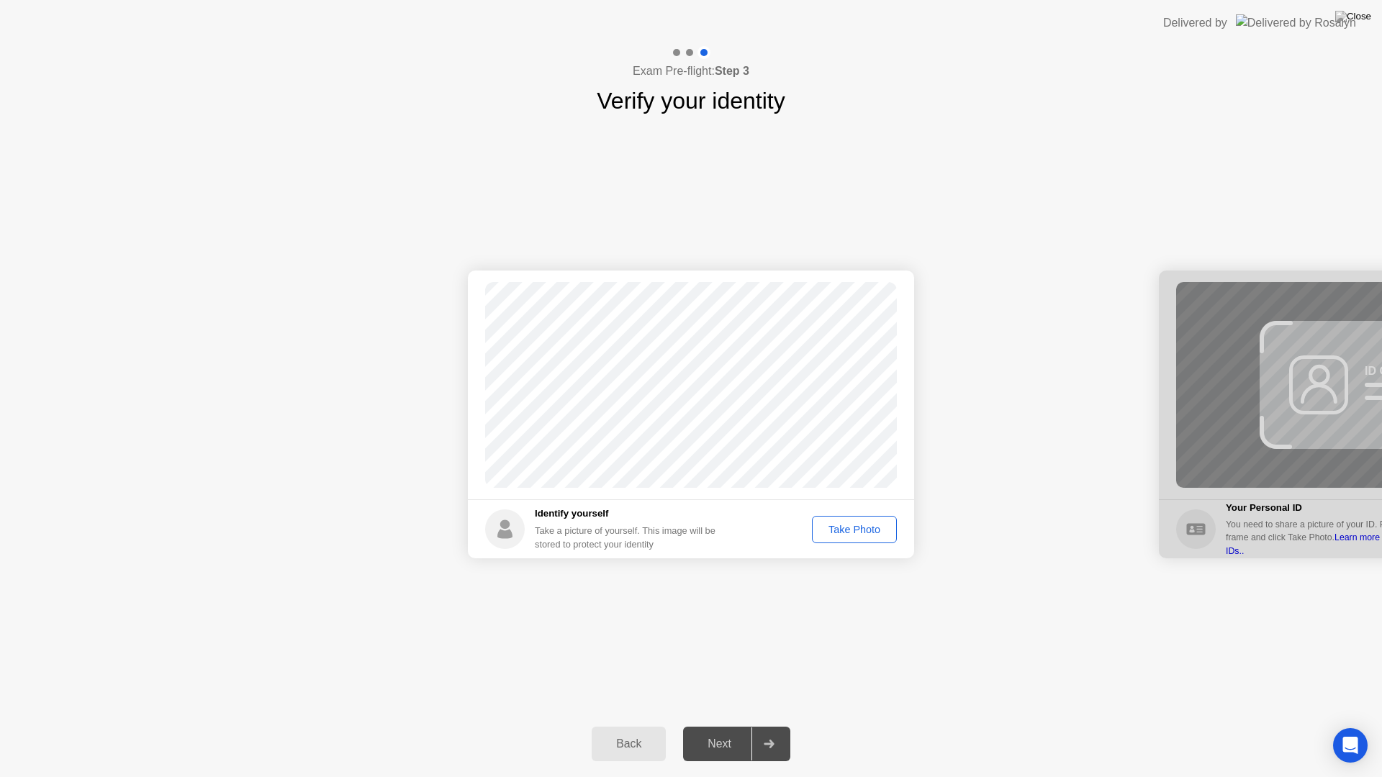
click at [859, 531] on div "Take Photo" at bounding box center [854, 530] width 75 height 12
click at [730, 725] on div "Next" at bounding box center [719, 744] width 64 height 13
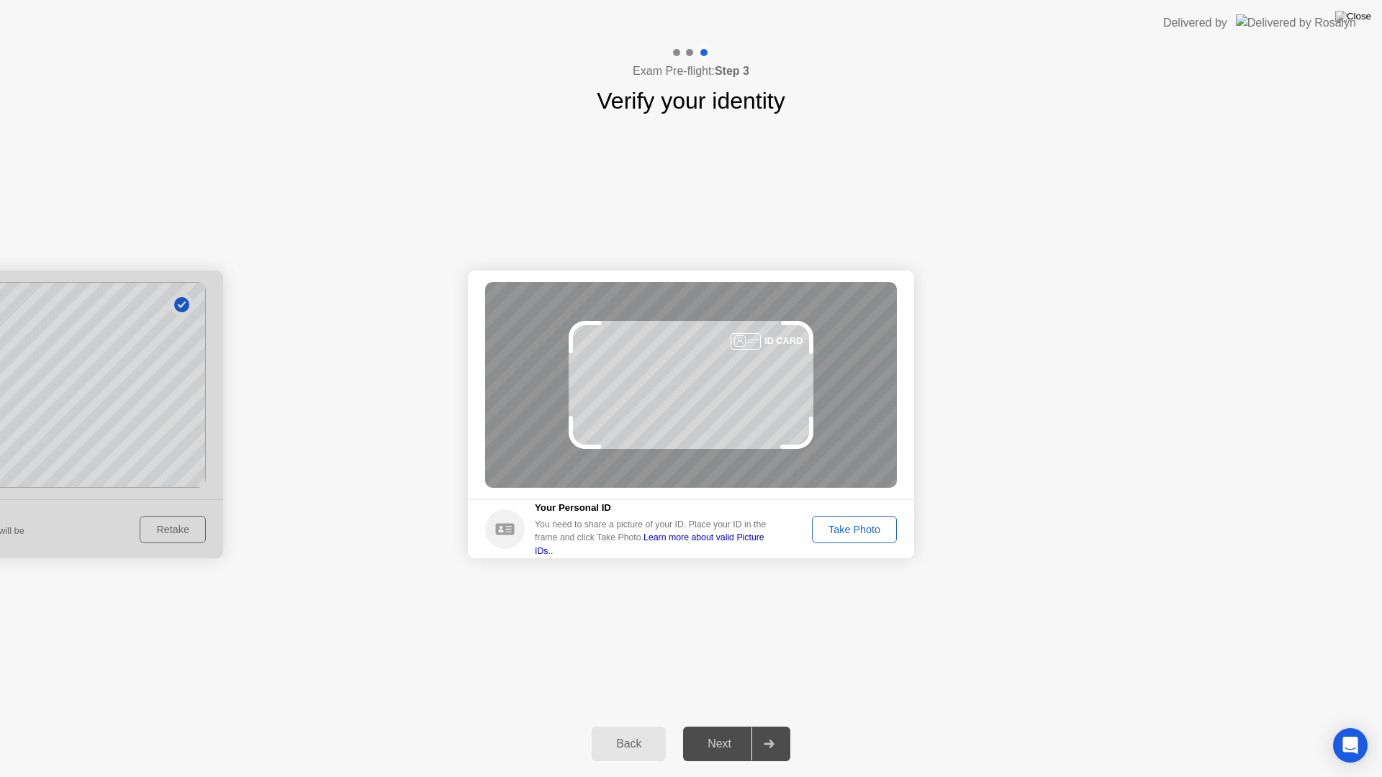
click at [839, 535] on div "Take Photo" at bounding box center [854, 530] width 75 height 12
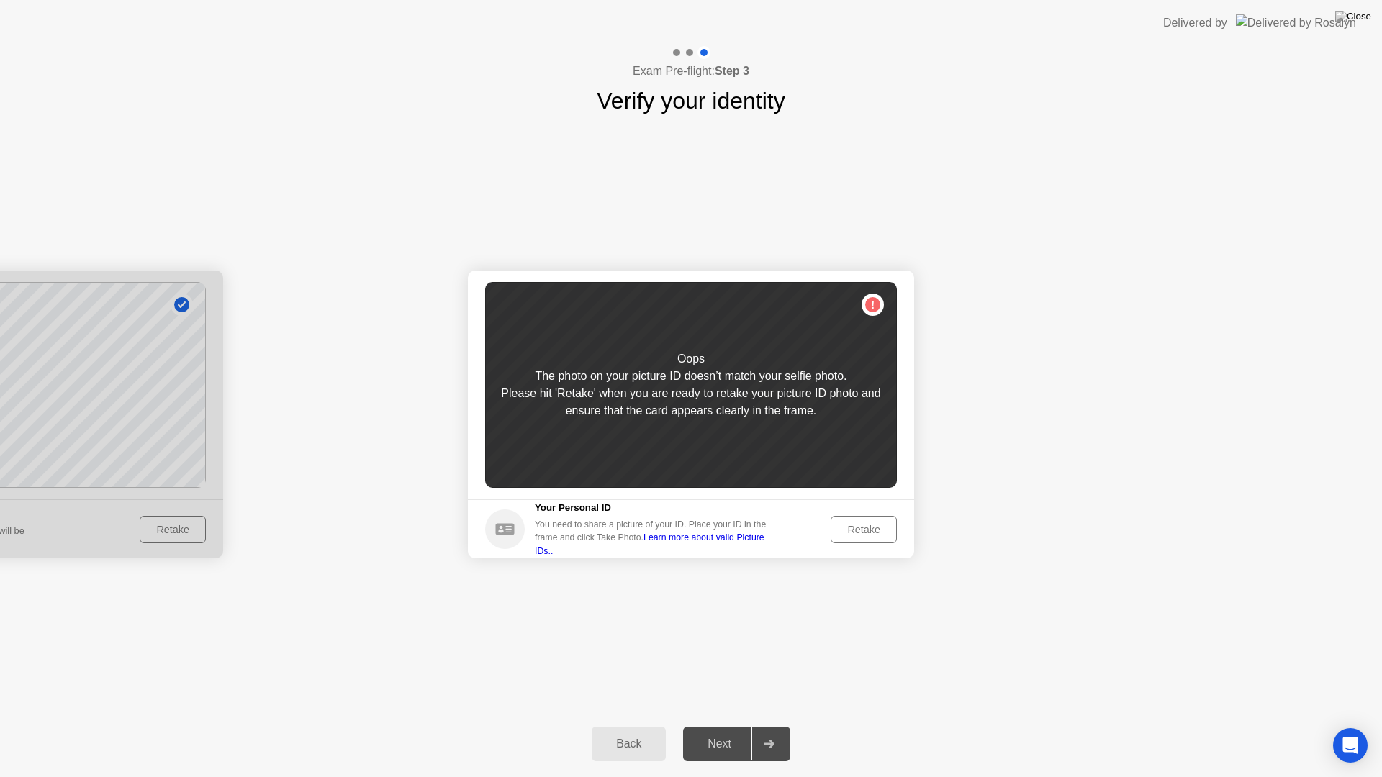
click at [839, 535] on div "Retake" at bounding box center [864, 530] width 56 height 12
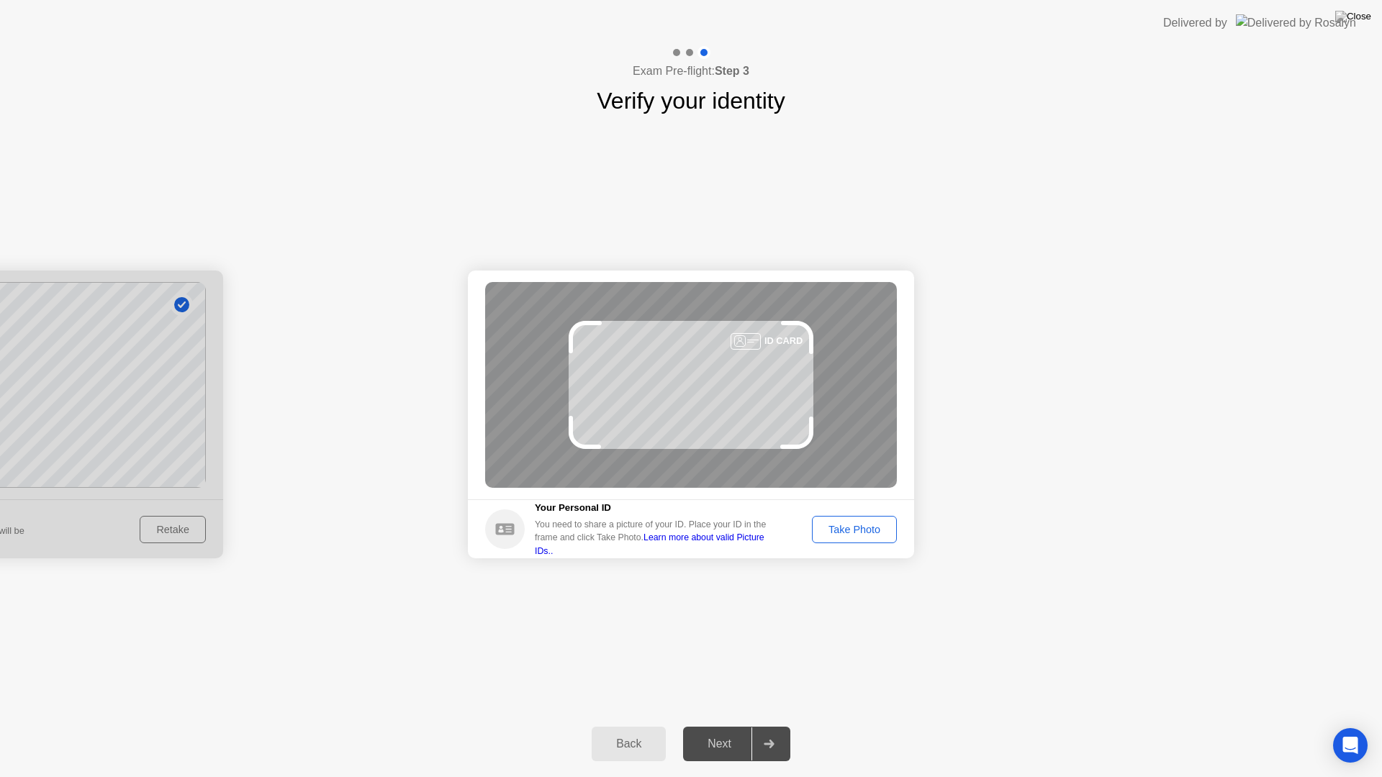
click at [839, 535] on div "Take Photo" at bounding box center [854, 530] width 75 height 12
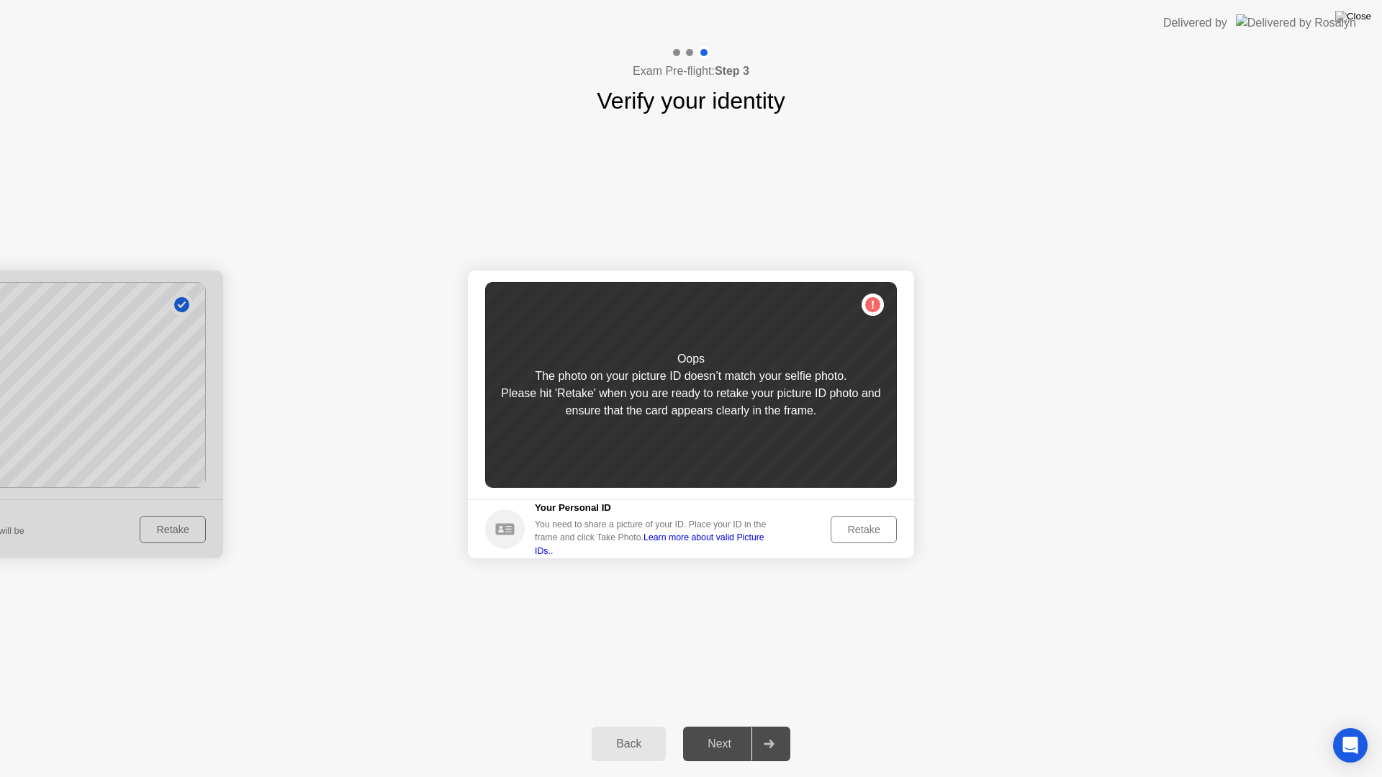
click at [839, 535] on div "Retake" at bounding box center [864, 530] width 56 height 12
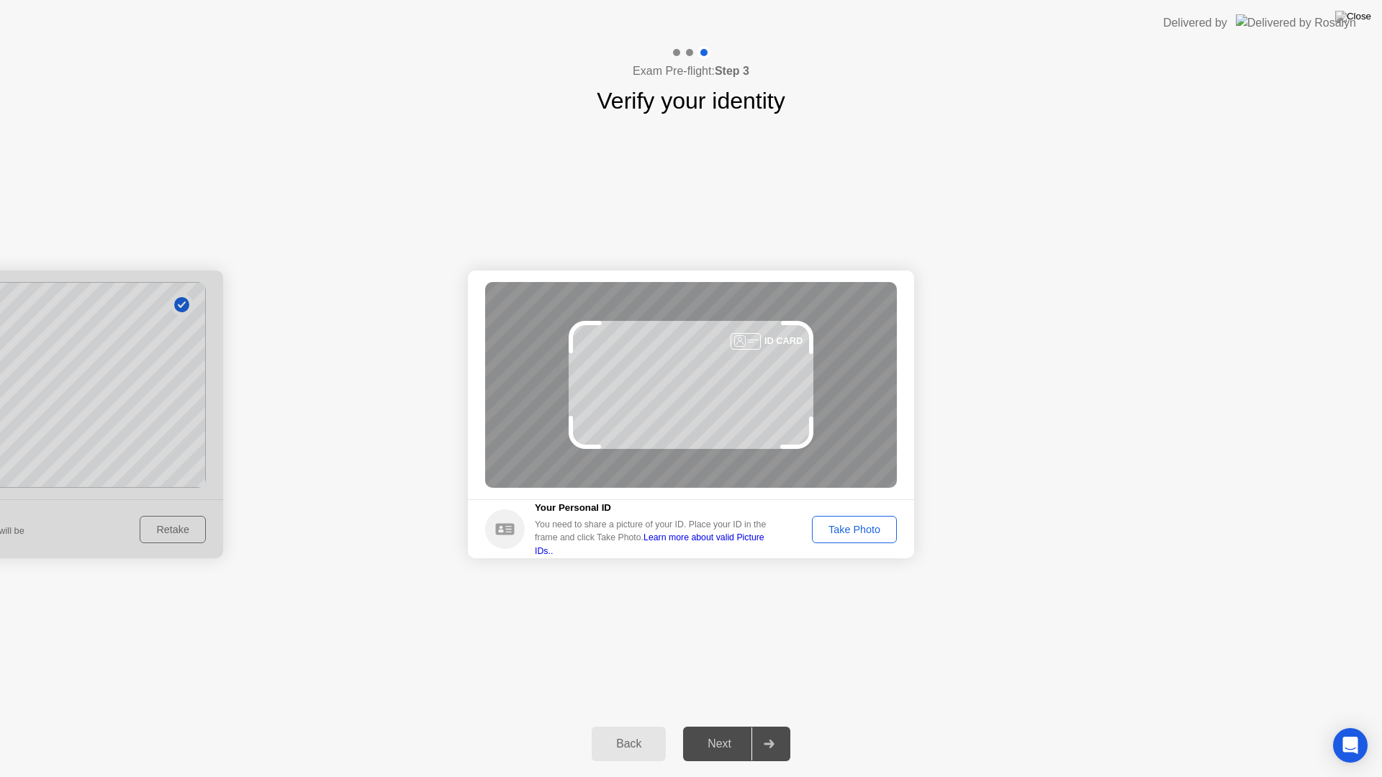
click at [839, 535] on div "Take Photo" at bounding box center [854, 530] width 75 height 12
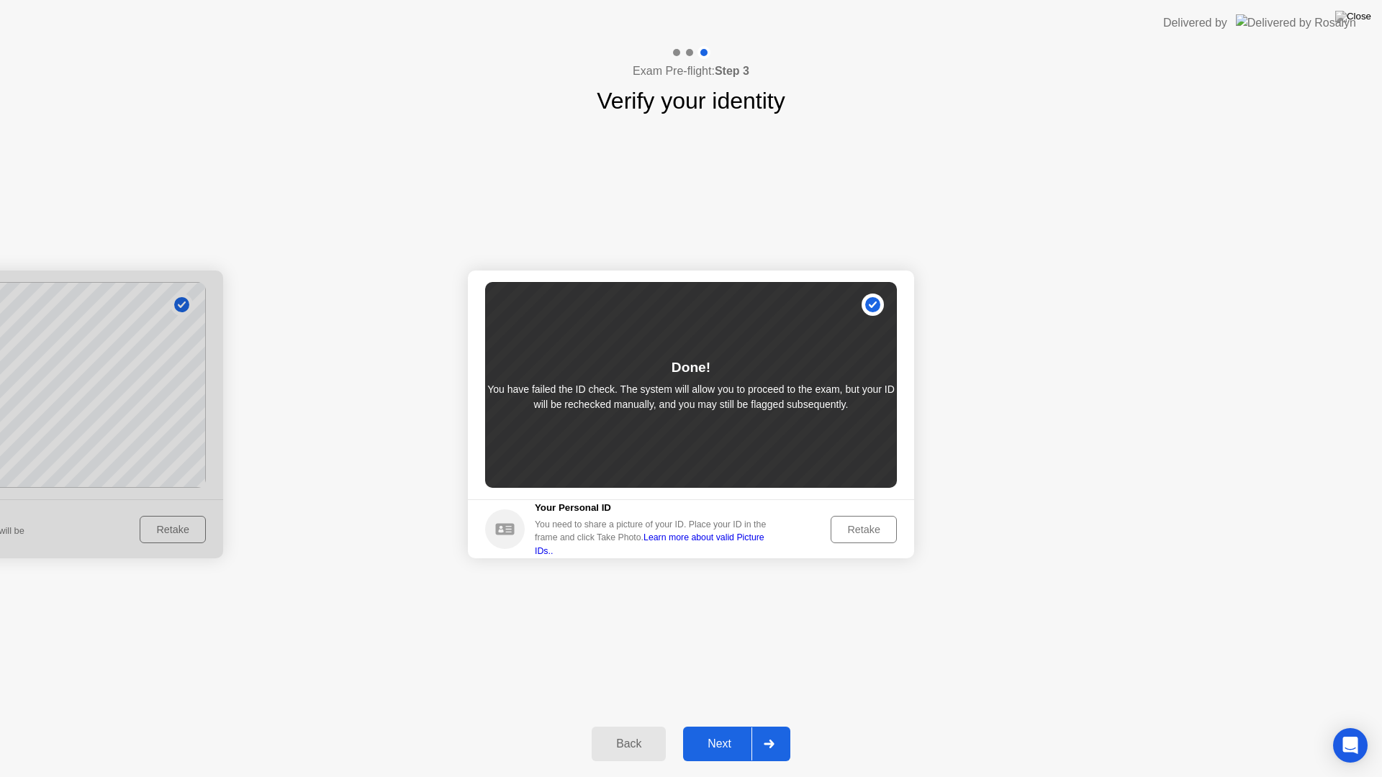
click at [707, 725] on div "Next" at bounding box center [719, 744] width 64 height 13
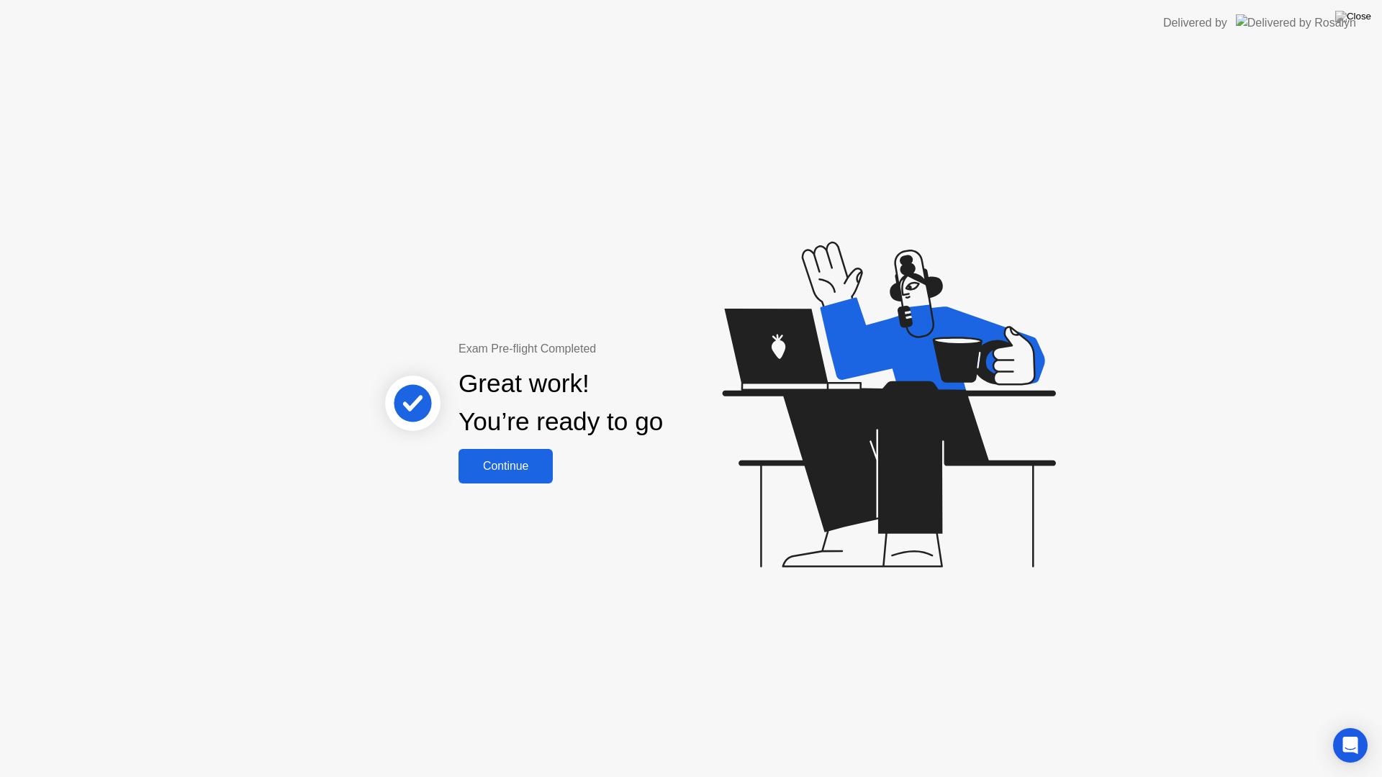
click at [535, 472] on div "Continue" at bounding box center [506, 466] width 86 height 13
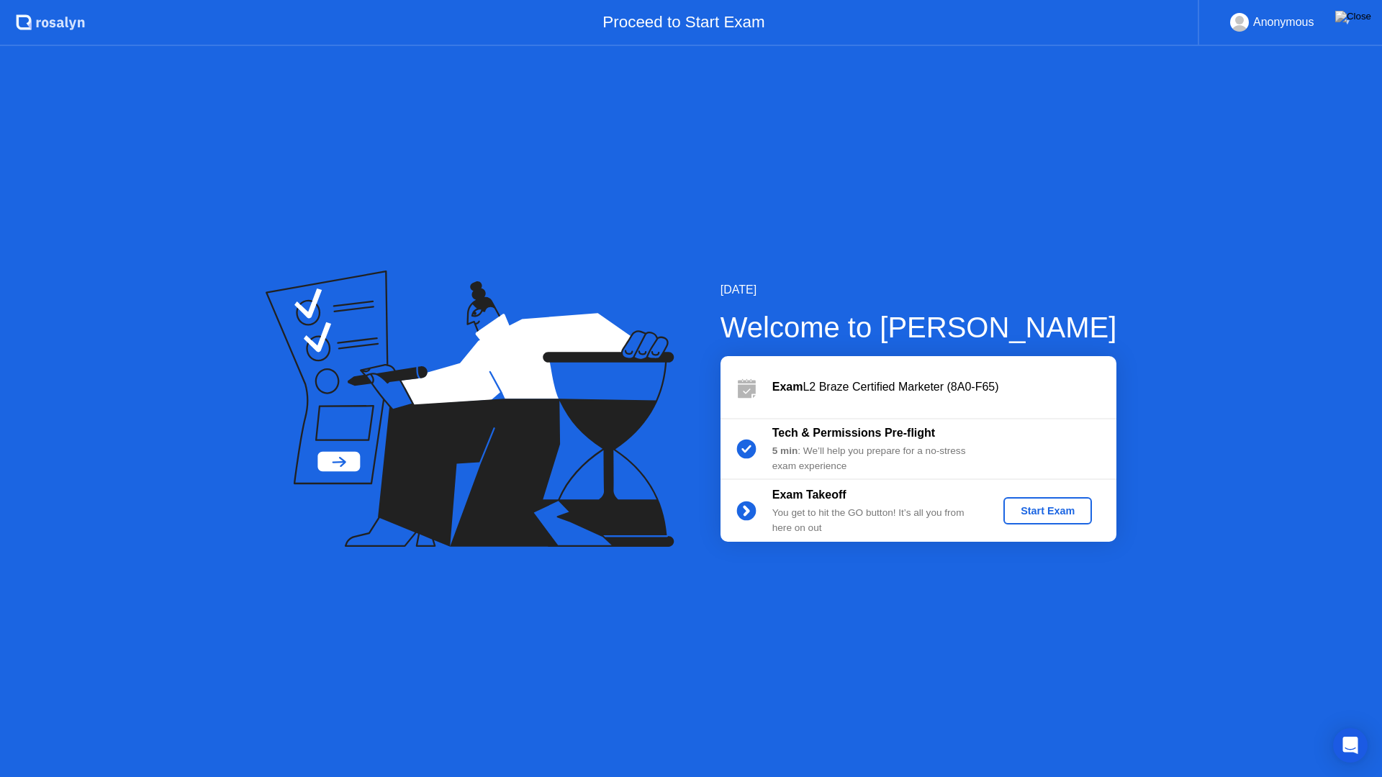
click at [1032, 513] on div "Start Exam" at bounding box center [1047, 511] width 77 height 12
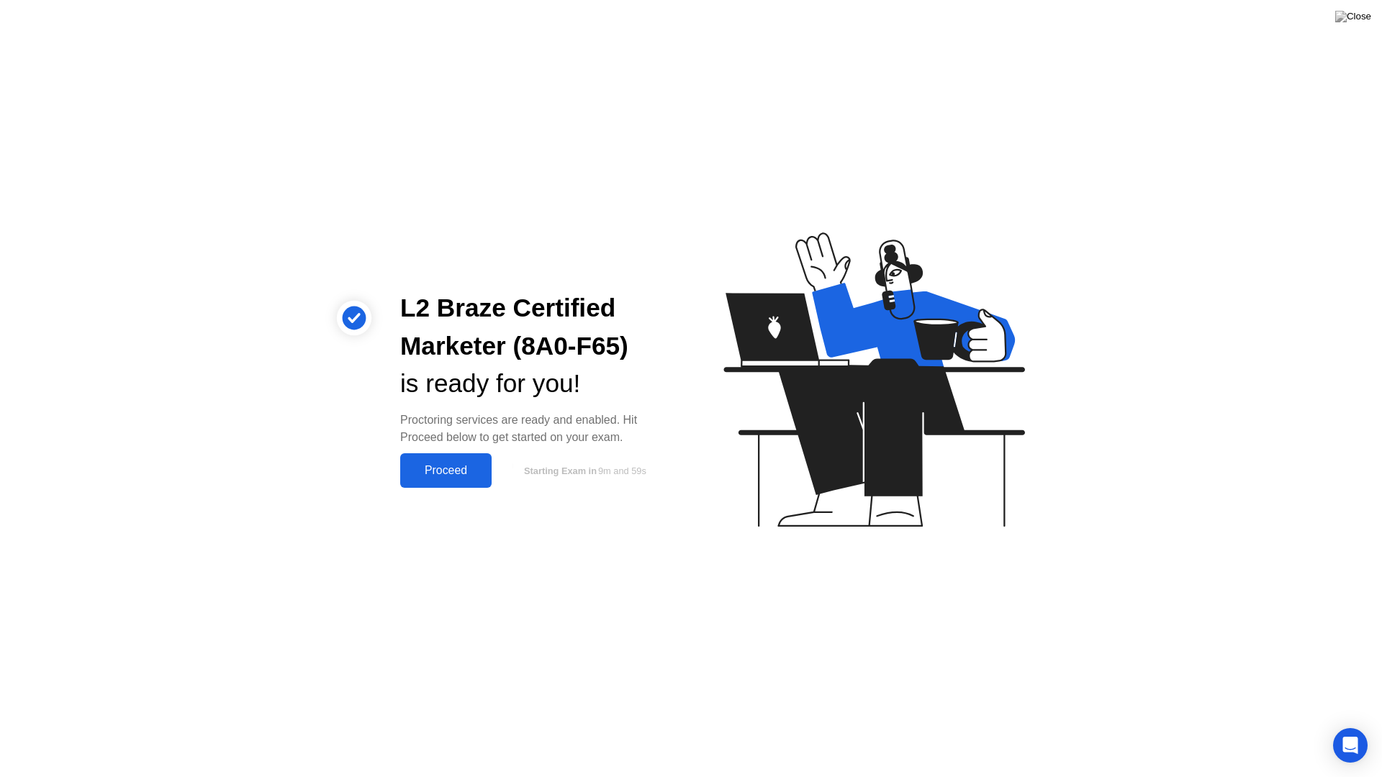
click at [463, 468] on div "Proceed" at bounding box center [445, 470] width 83 height 13
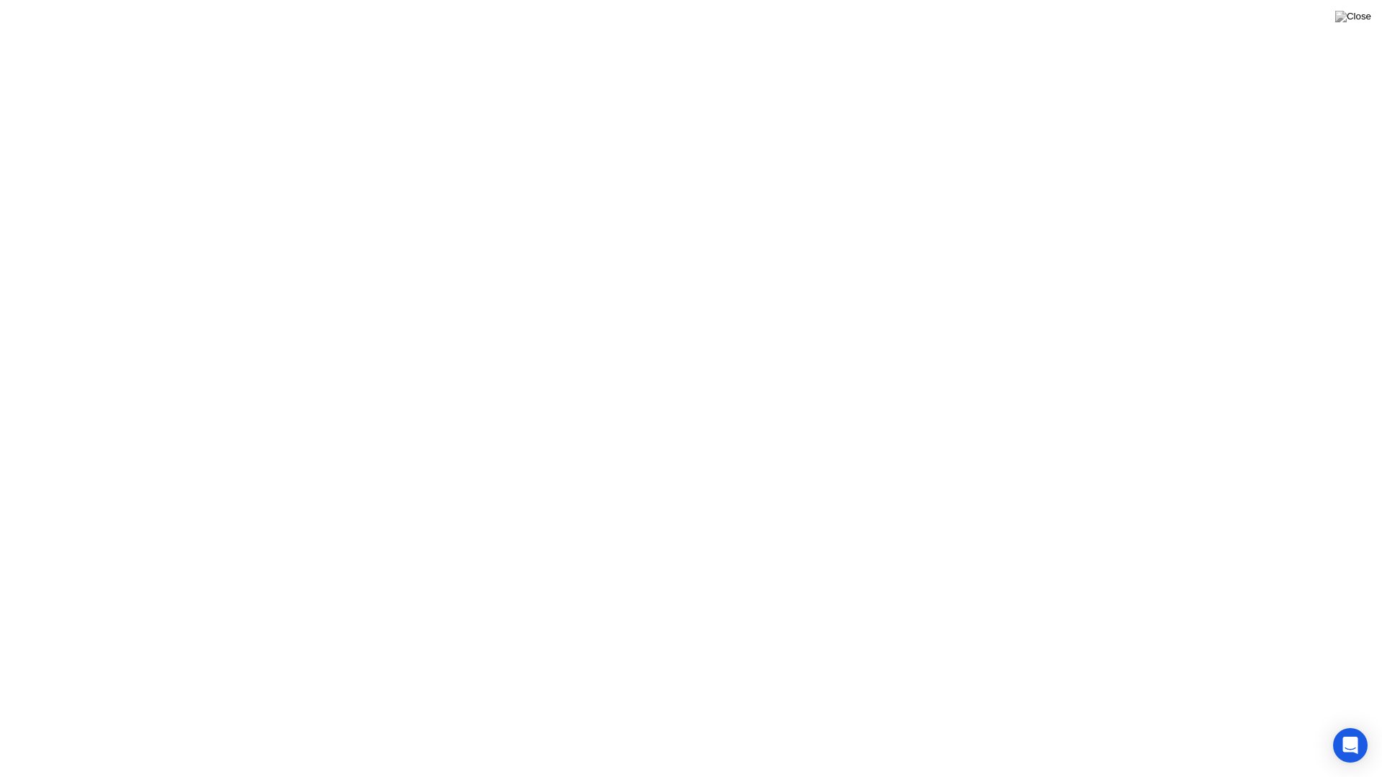
click div "Got it!"
